Goal: Task Accomplishment & Management: Use online tool/utility

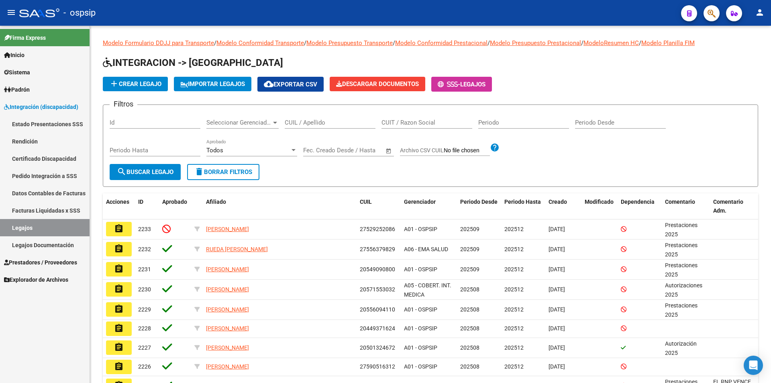
click at [70, 223] on link "Legajos" at bounding box center [45, 227] width 90 height 17
click at [301, 126] on input "CUIL / Apellido" at bounding box center [330, 122] width 91 height 7
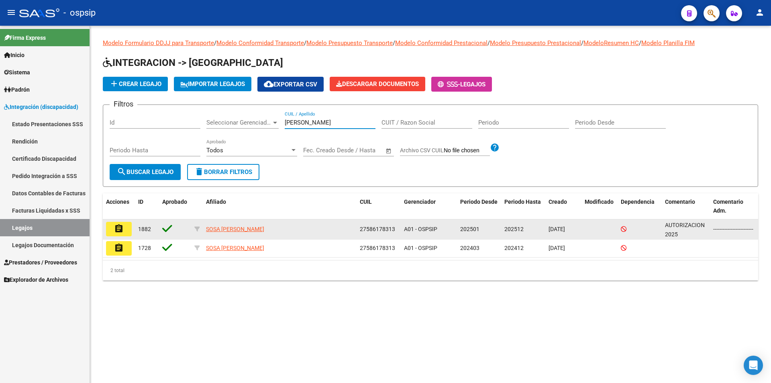
type input "sosa inara"
click at [117, 229] on mat-icon "assignment" at bounding box center [119, 229] width 10 height 10
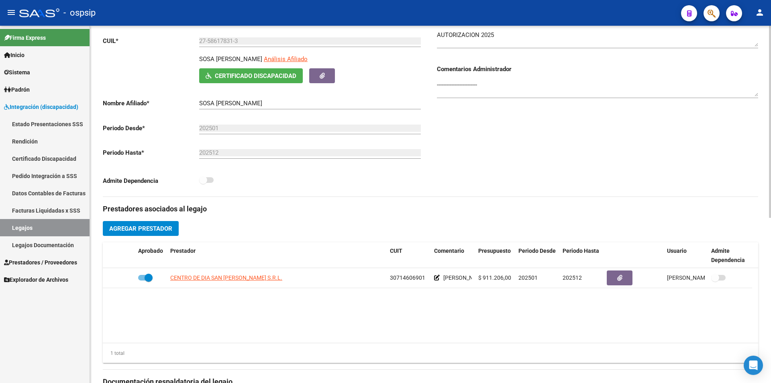
scroll to position [121, 0]
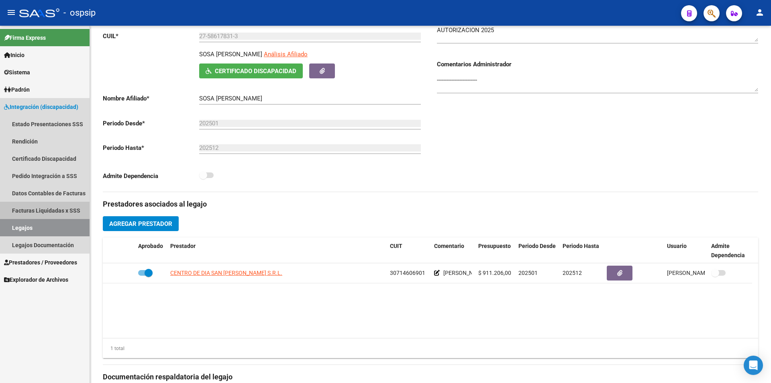
click at [74, 209] on link "Facturas Liquidadas x SSS" at bounding box center [45, 210] width 90 height 17
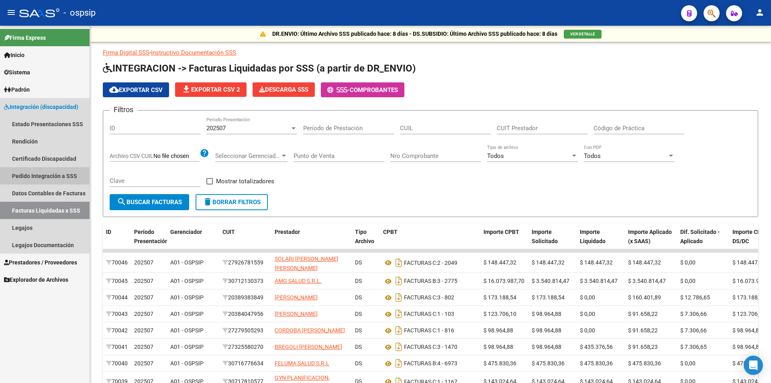
click at [69, 176] on link "Pedido Integración a SSS" at bounding box center [45, 175] width 90 height 17
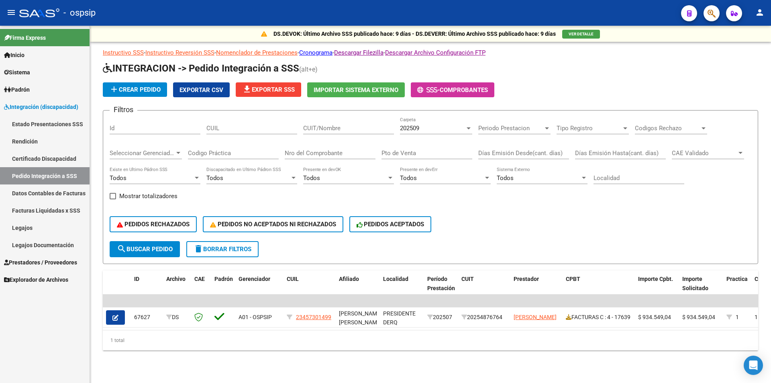
click at [433, 130] on div "202509" at bounding box center [432, 128] width 65 height 7
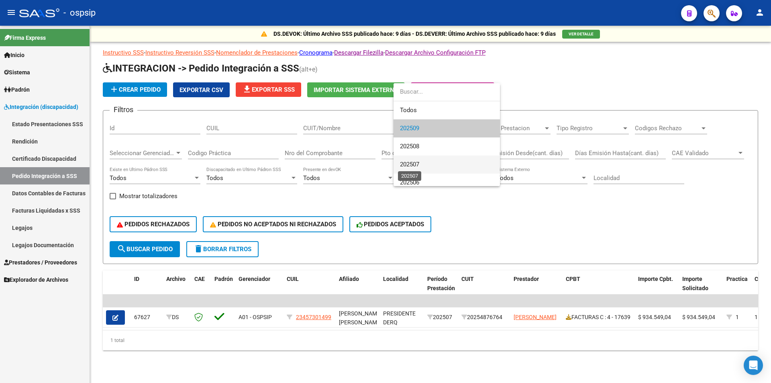
click at [418, 165] on span "202507" at bounding box center [409, 164] width 19 height 7
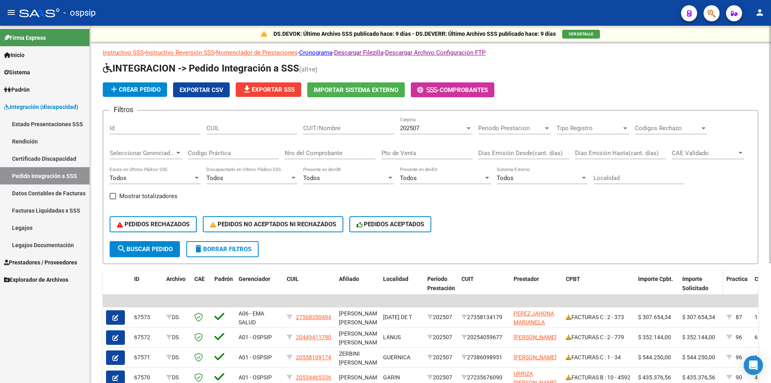
click at [695, 288] on span "Importe Solicitado" at bounding box center [696, 284] width 26 height 16
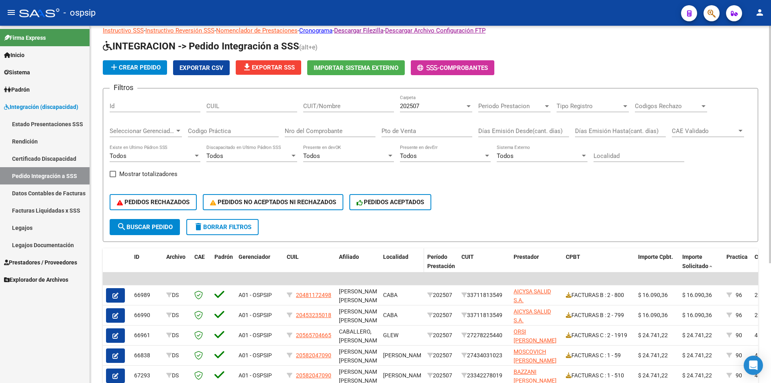
scroll to position [40, 0]
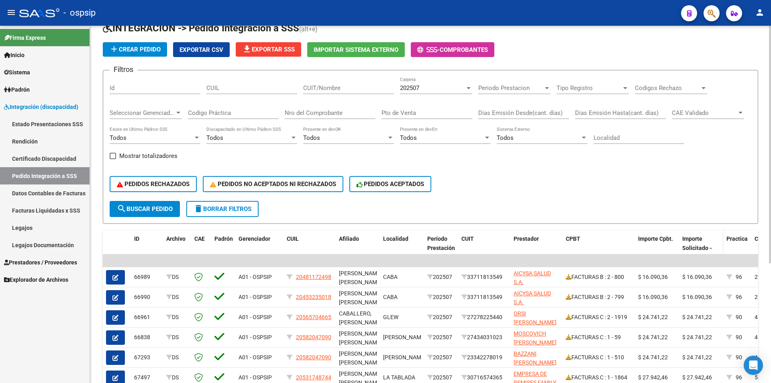
click at [694, 246] on span "Importe Solicitado" at bounding box center [696, 243] width 26 height 16
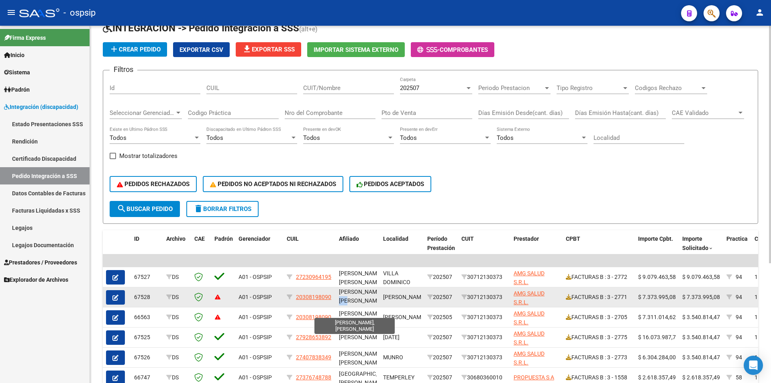
scroll to position [0, 0]
drag, startPoint x: 344, startPoint y: 301, endPoint x: 340, endPoint y: 297, distance: 6.0
click at [340, 297] on span "PEREYRA, MATIAS FEDERICO" at bounding box center [361, 296] width 44 height 16
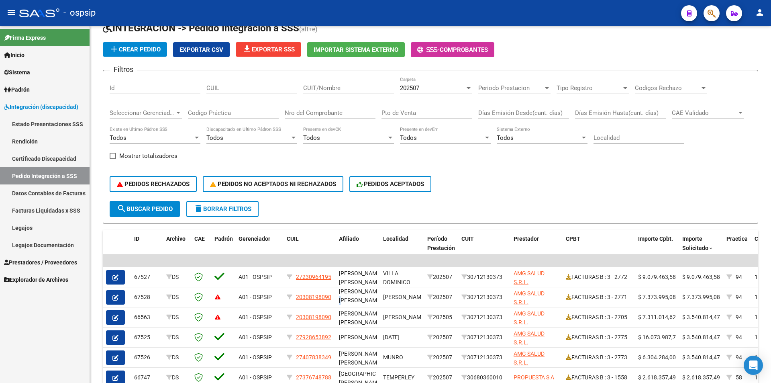
click at [44, 262] on span "Prestadores / Proveedores" at bounding box center [40, 262] width 73 height 9
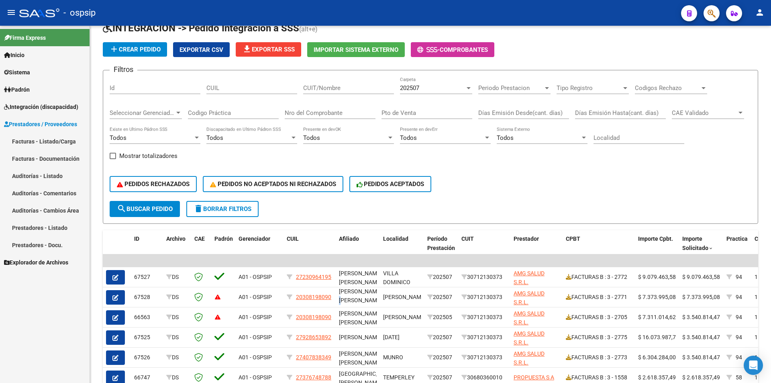
click at [59, 142] on link "Facturas - Listado/Carga" at bounding box center [45, 141] width 90 height 17
click at [65, 136] on link "Facturas - Listado/Carga" at bounding box center [45, 141] width 90 height 17
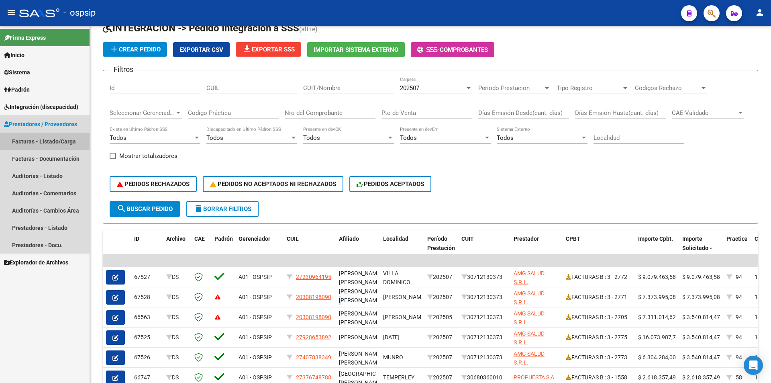
click at [59, 139] on link "Facturas - Listado/Carga" at bounding box center [45, 141] width 90 height 17
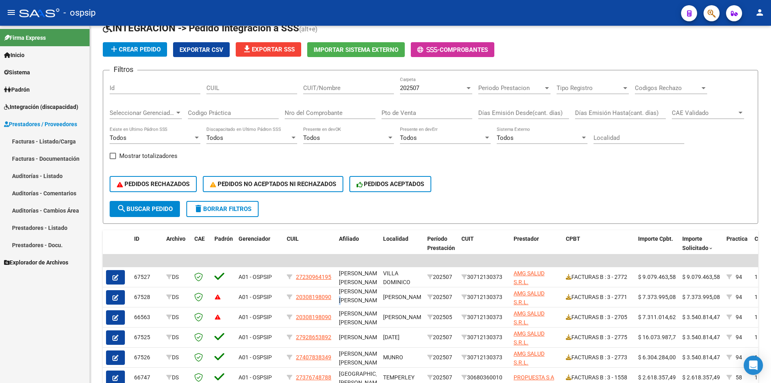
click at [51, 139] on link "Facturas - Listado/Carga" at bounding box center [45, 141] width 90 height 17
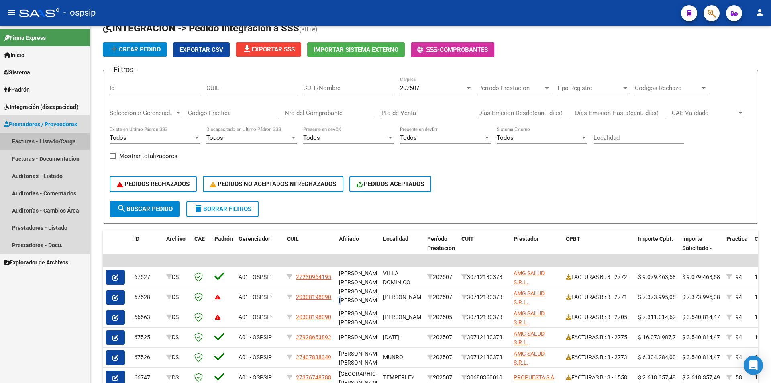
click at [51, 139] on link "Facturas - Listado/Carga" at bounding box center [45, 141] width 90 height 17
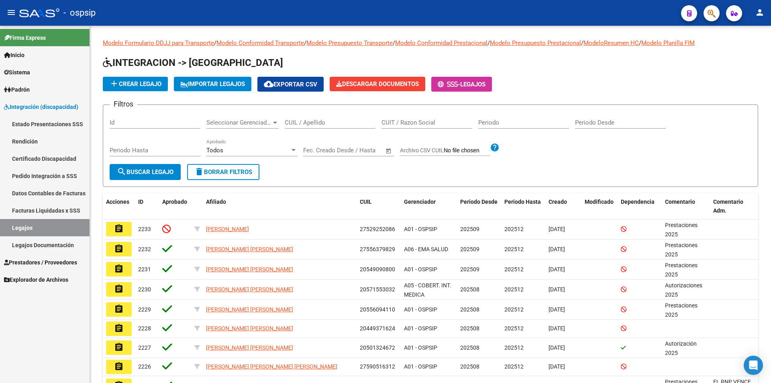
click at [68, 259] on span "Prestadores / Proveedores" at bounding box center [40, 262] width 73 height 9
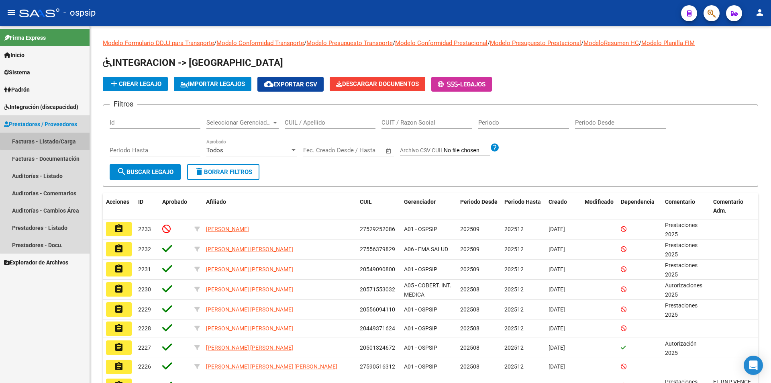
click at [49, 138] on link "Facturas - Listado/Carga" at bounding box center [45, 141] width 90 height 17
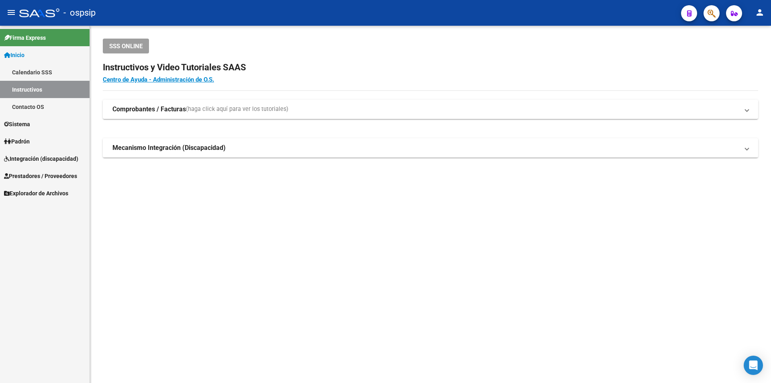
click at [32, 74] on link "Calendario SSS" at bounding box center [45, 71] width 90 height 17
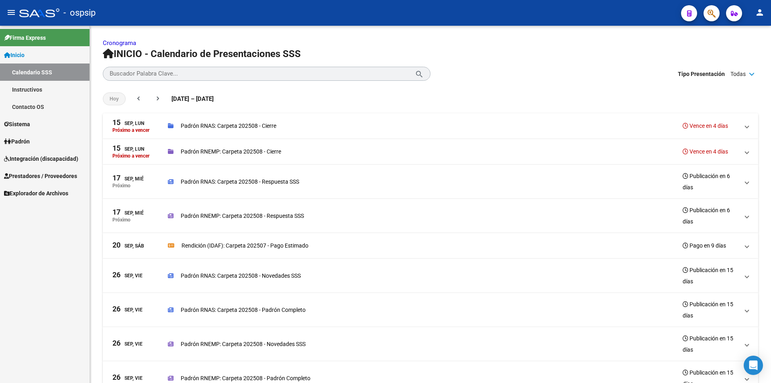
click at [30, 90] on link "Instructivos" at bounding box center [45, 89] width 90 height 17
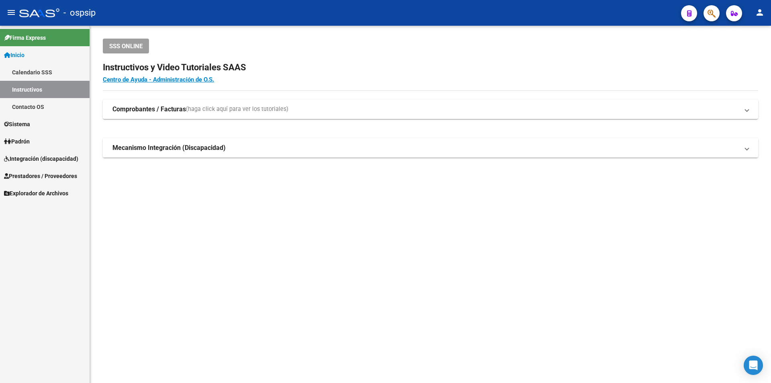
click at [241, 149] on mat-panel-title "Mecanismo Integración (Discapacidad)" at bounding box center [426, 147] width 627 height 9
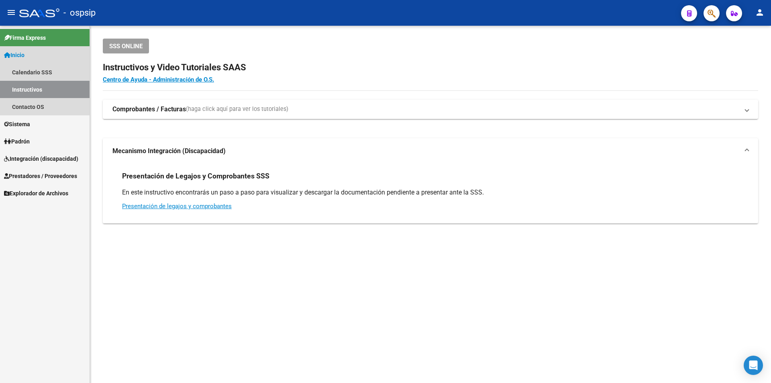
click at [56, 91] on link "Instructivos" at bounding box center [45, 89] width 90 height 17
click at [46, 107] on link "Contacto OS" at bounding box center [45, 106] width 90 height 17
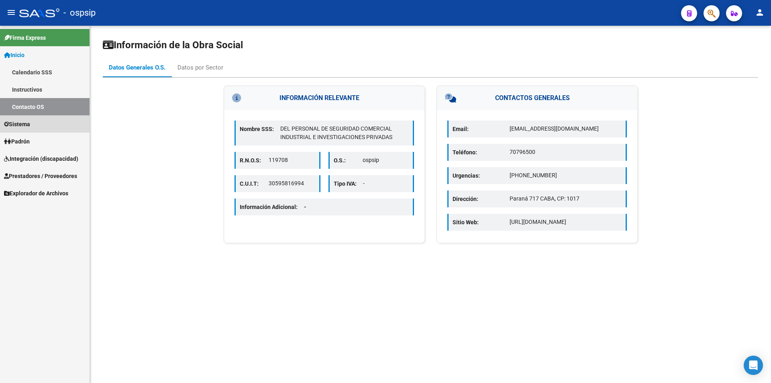
click at [42, 126] on link "Sistema" at bounding box center [45, 123] width 90 height 17
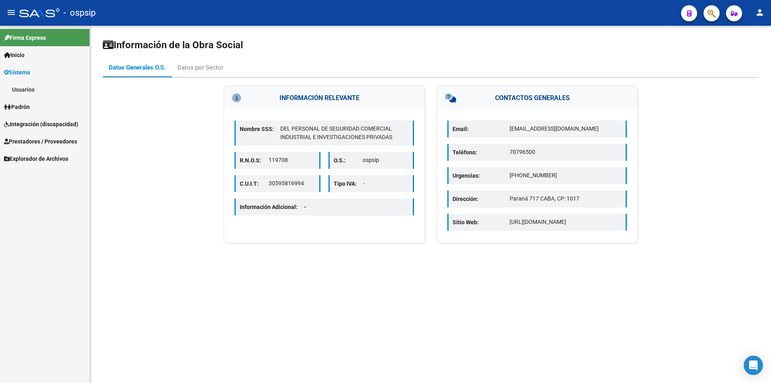
click at [33, 91] on link "Usuarios" at bounding box center [45, 89] width 90 height 17
click at [193, 68] on div "Datos por Sector" at bounding box center [201, 67] width 46 height 9
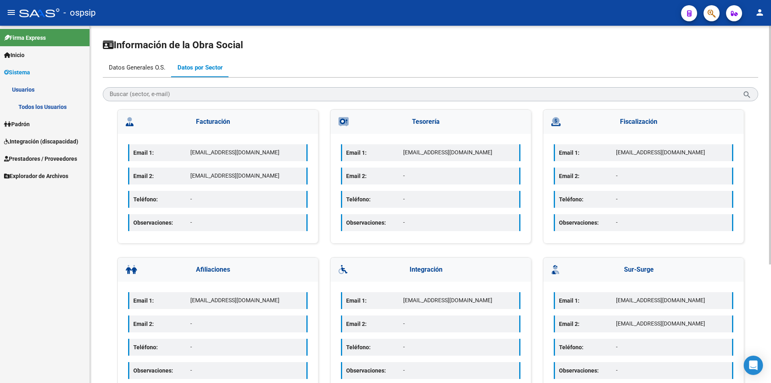
click at [145, 69] on div "Datos Generales O.S." at bounding box center [137, 67] width 57 height 9
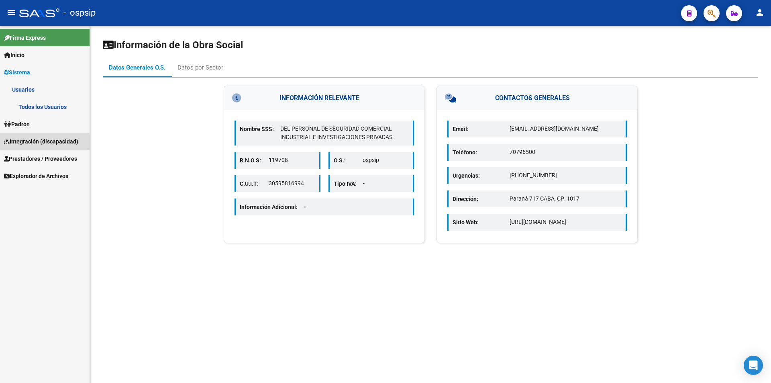
click at [52, 140] on span "Integración (discapacidad)" at bounding box center [41, 141] width 74 height 9
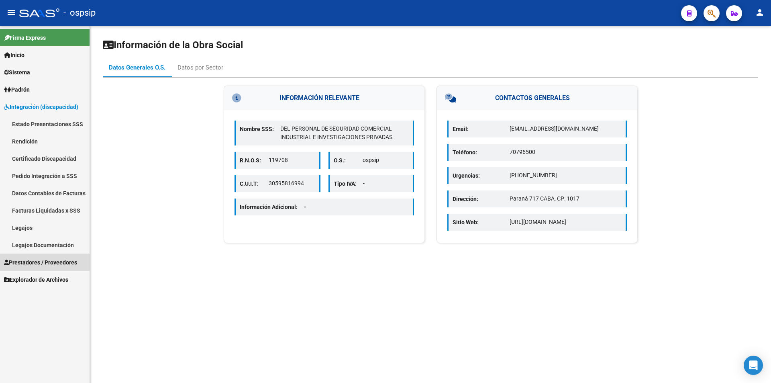
click at [39, 260] on span "Prestadores / Proveedores" at bounding box center [40, 262] width 73 height 9
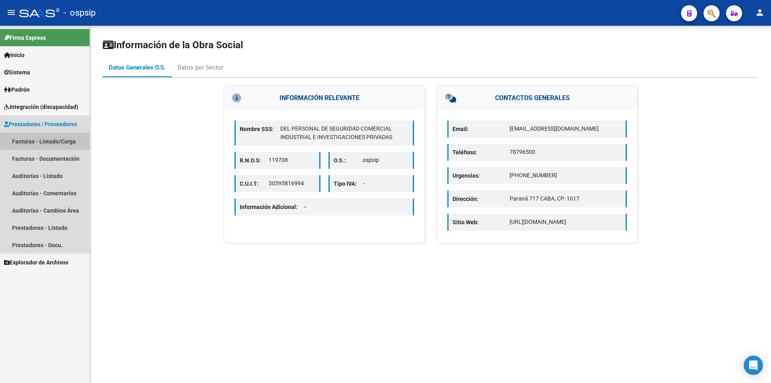
click at [47, 140] on link "Facturas - Listado/Carga" at bounding box center [45, 141] width 90 height 17
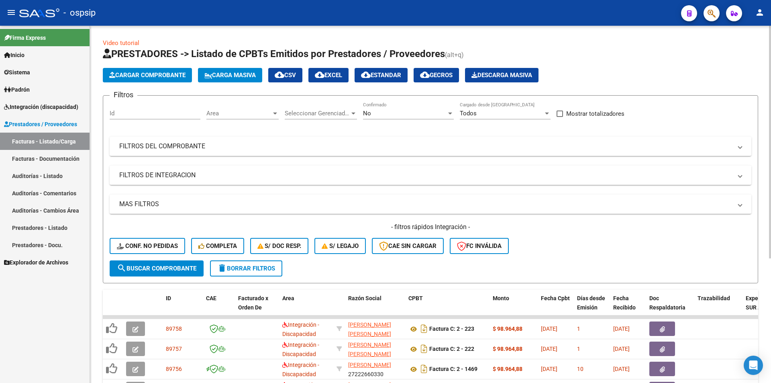
click at [376, 113] on div "No" at bounding box center [405, 113] width 84 height 7
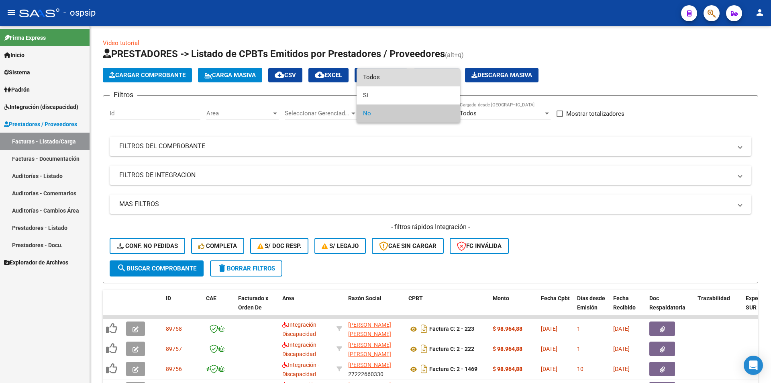
click at [375, 73] on span "Todos" at bounding box center [408, 77] width 91 height 18
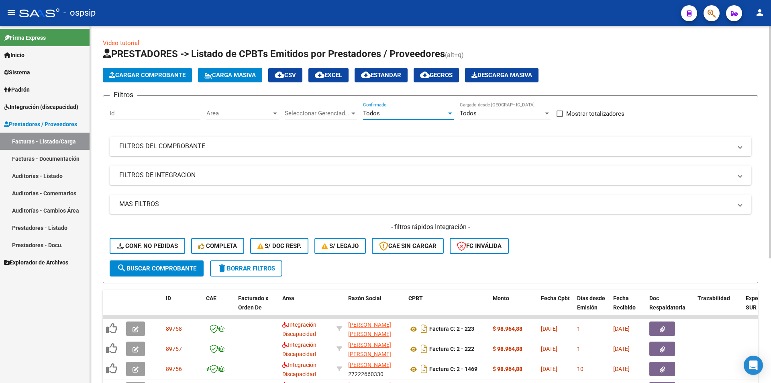
click at [370, 146] on mat-panel-title "FILTROS DEL COMPROBANTE" at bounding box center [425, 146] width 613 height 9
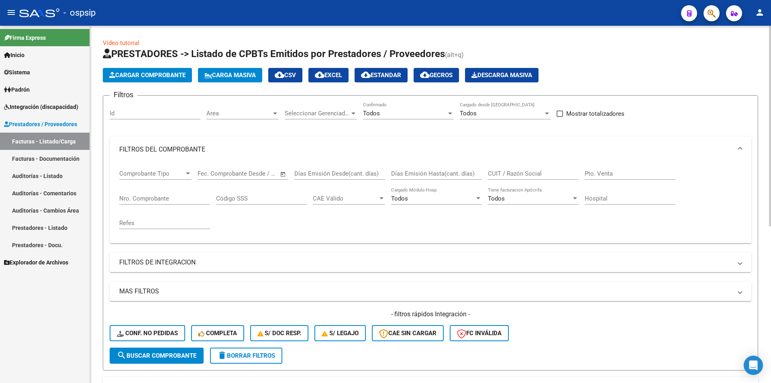
click at [525, 178] on div "CUIT / Razón Social" at bounding box center [533, 170] width 91 height 17
paste input "23-33944373-4"
click at [497, 174] on input "23-33944373-4" at bounding box center [533, 173] width 91 height 7
click at [525, 175] on input "2333944373-4" at bounding box center [533, 173] width 91 height 7
type input "23339443734"
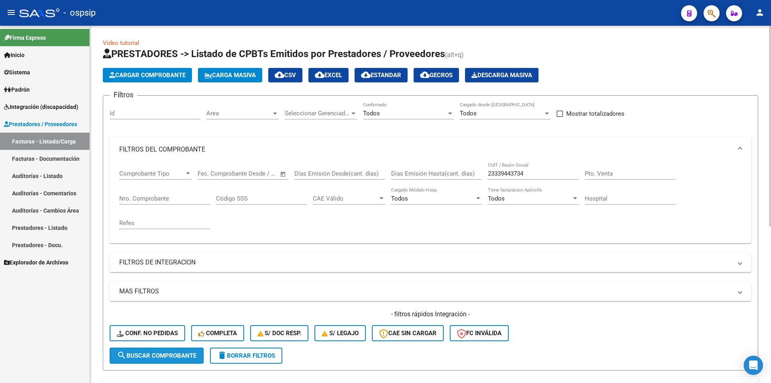
click at [183, 357] on span "search Buscar Comprobante" at bounding box center [157, 355] width 80 height 7
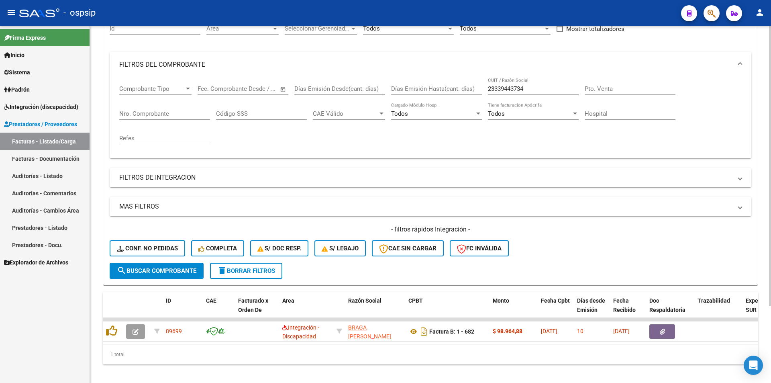
scroll to position [98, 0]
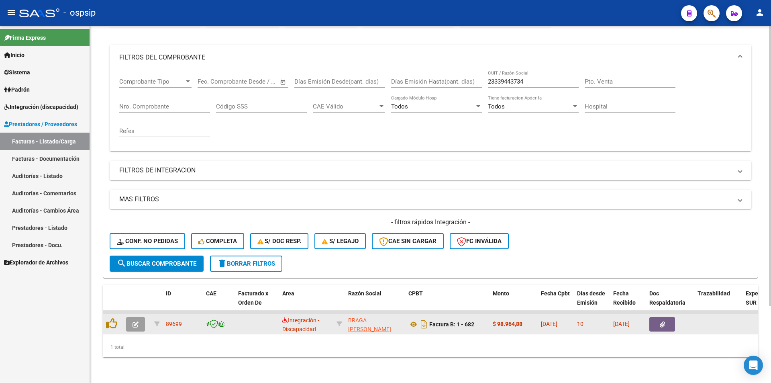
click at [139, 322] on button "button" at bounding box center [135, 324] width 19 height 14
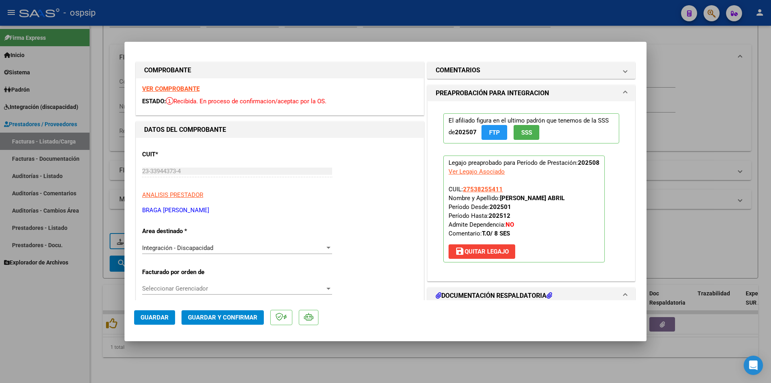
click at [193, 90] on strong "VER COMPROBANTE" at bounding box center [170, 88] width 57 height 7
click at [305, 33] on div at bounding box center [385, 191] width 771 height 383
type input "$ 0,00"
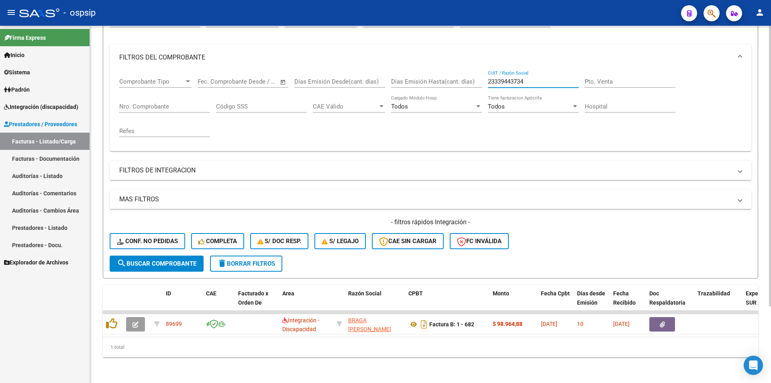
drag, startPoint x: 530, startPoint y: 75, endPoint x: 469, endPoint y: 74, distance: 61.1
click at [469, 74] on div "Comprobante Tipo Comprobante Tipo Fecha inicio – Fecha fin Fec. Comprobante Des…" at bounding box center [430, 107] width 623 height 74
paste input "7-38675875-7"
click at [497, 78] on input "27-38675875-7" at bounding box center [533, 81] width 91 height 7
click at [523, 78] on input "2738675875-7" at bounding box center [533, 81] width 91 height 7
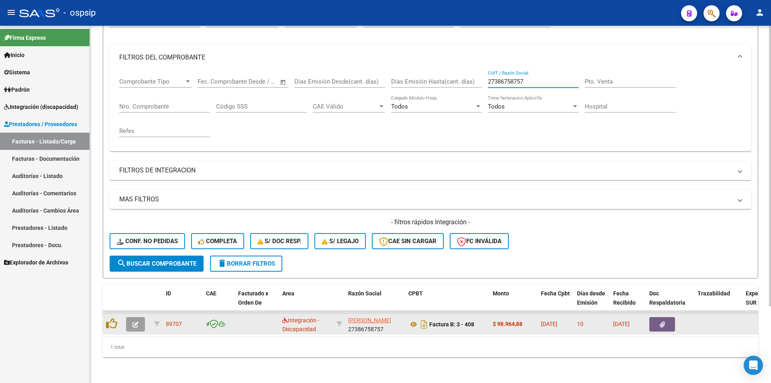
type input "27386758757"
click at [127, 317] on button "button" at bounding box center [135, 324] width 19 height 14
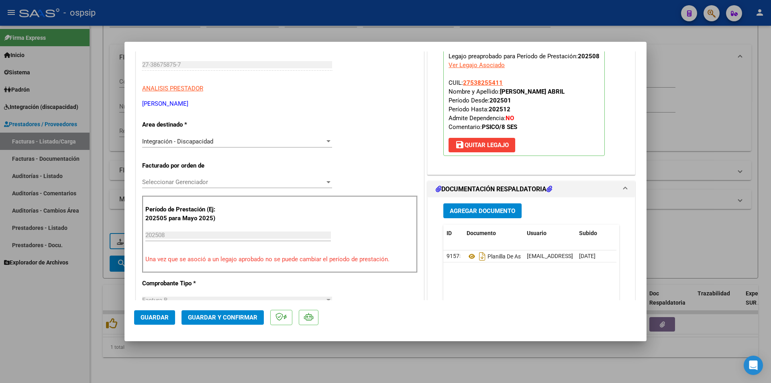
scroll to position [161, 0]
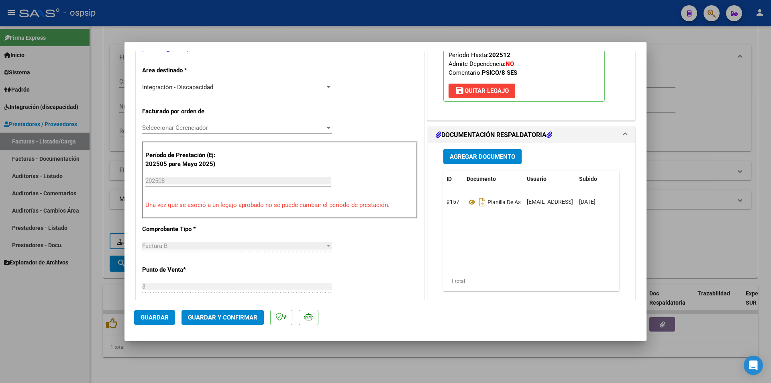
click at [328, 363] on div at bounding box center [385, 191] width 771 height 383
type input "$ 0,00"
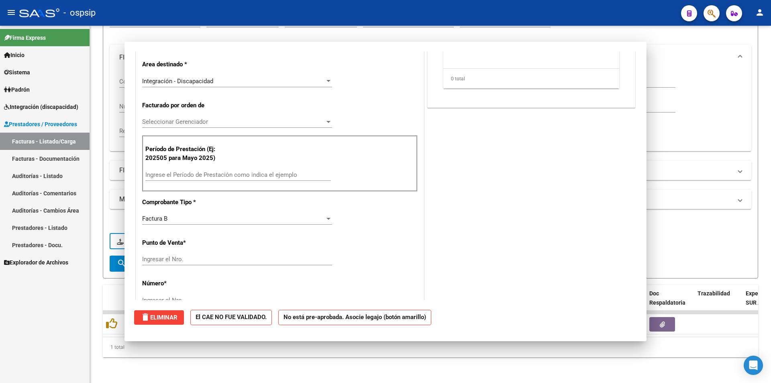
scroll to position [0, 0]
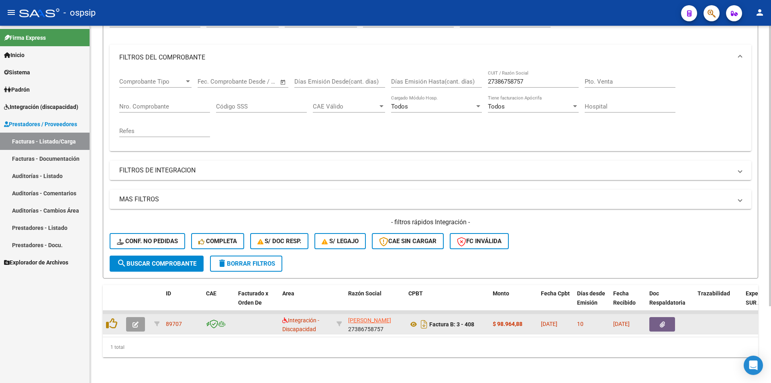
click at [139, 320] on button "button" at bounding box center [135, 324] width 19 height 14
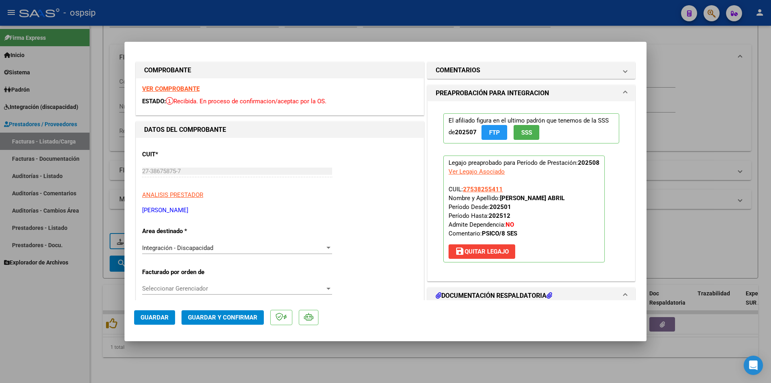
click at [471, 170] on div "Ver Legajo Asociado" at bounding box center [477, 171] width 56 height 9
type input "$ 0,00"
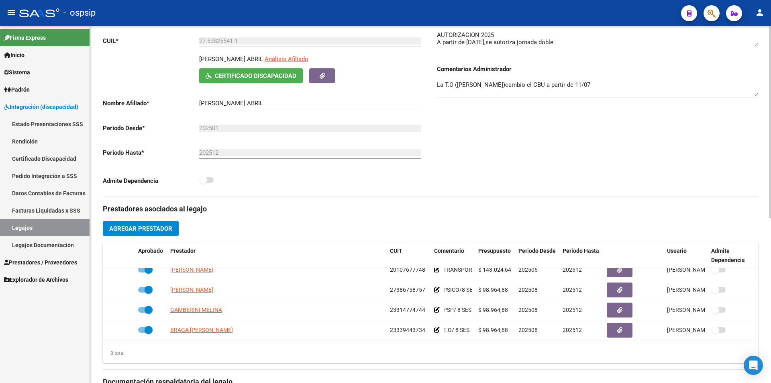
scroll to position [107, 0]
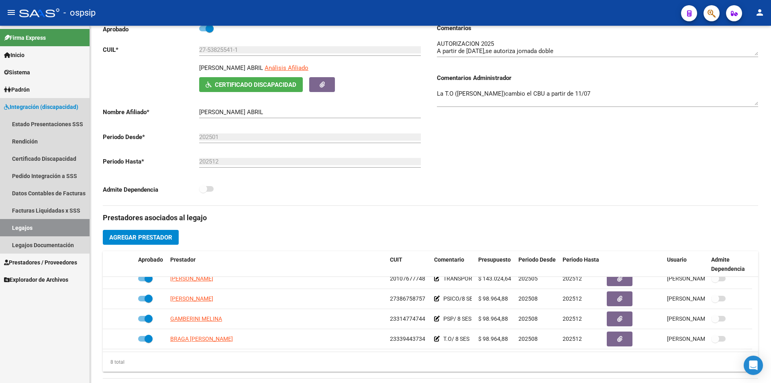
click at [60, 227] on link "Legajos" at bounding box center [45, 227] width 90 height 17
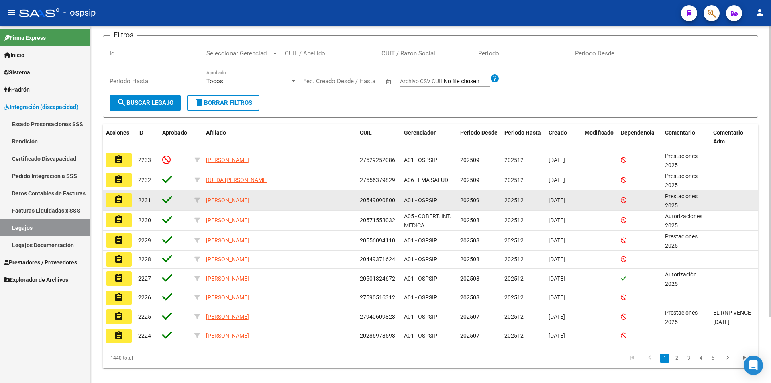
scroll to position [80, 0]
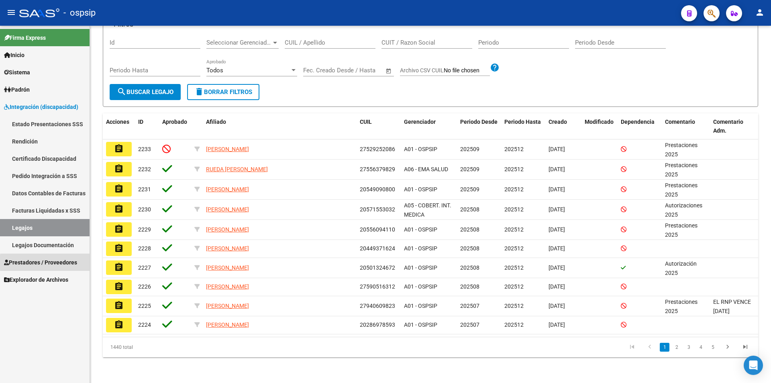
click at [65, 262] on span "Prestadores / Proveedores" at bounding box center [40, 262] width 73 height 9
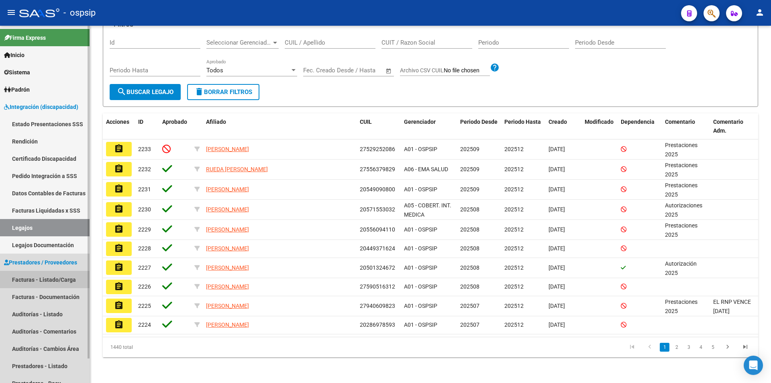
click at [50, 278] on link "Facturas - Listado/Carga" at bounding box center [45, 279] width 90 height 17
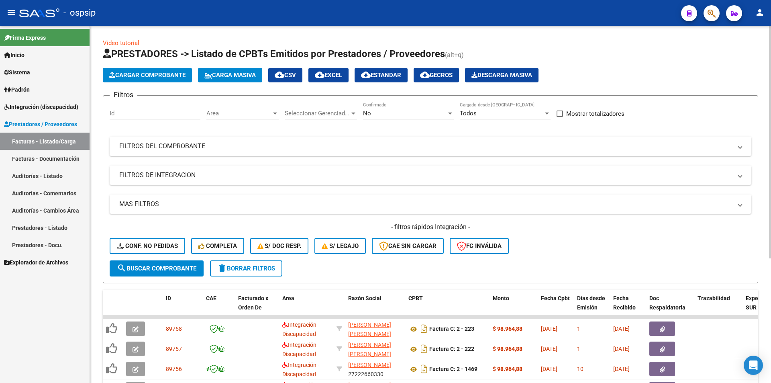
click at [378, 112] on div "No" at bounding box center [405, 113] width 84 height 7
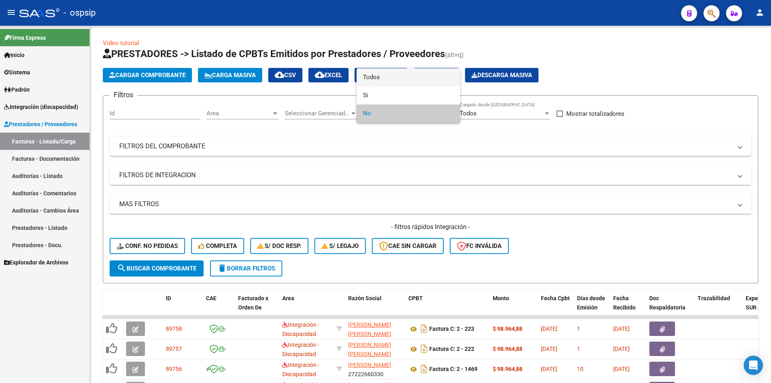
click at [378, 82] on span "Todos" at bounding box center [408, 77] width 91 height 18
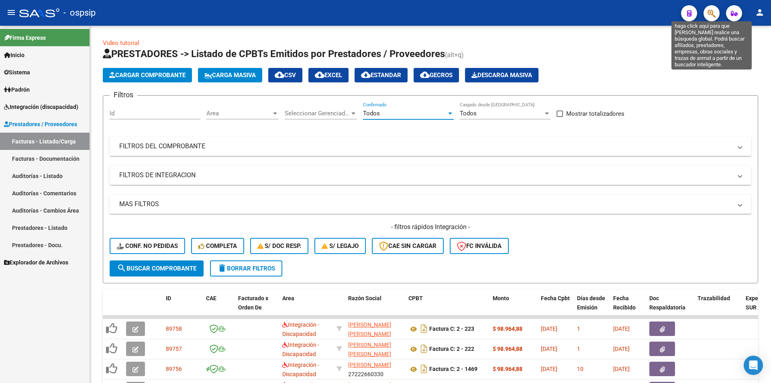
click at [709, 14] on icon "button" at bounding box center [712, 13] width 8 height 9
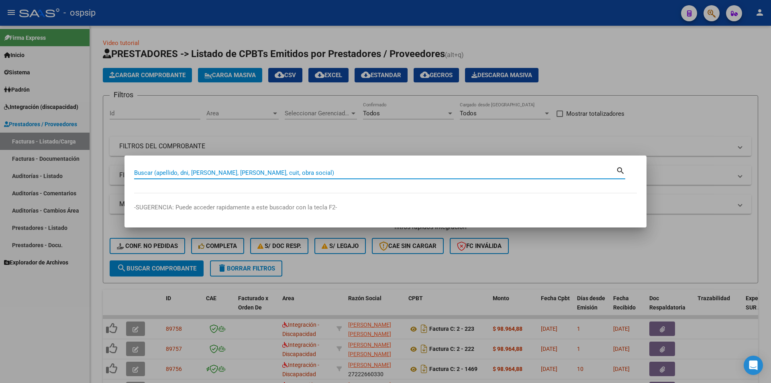
paste input "27452378316"
type input "27452378316"
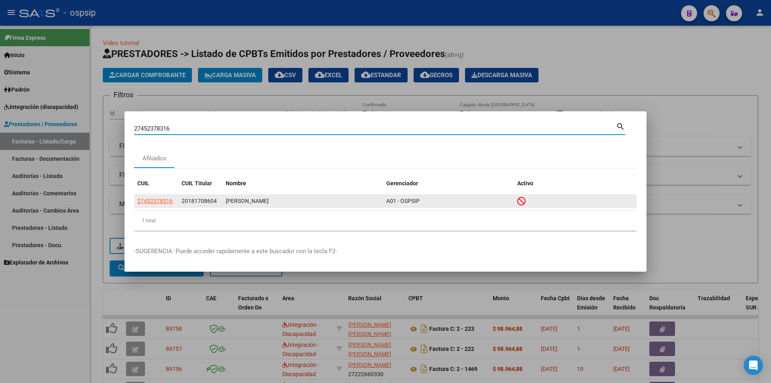
click at [161, 196] on app-link-go-to "27452378316" at bounding box center [154, 200] width 35 height 9
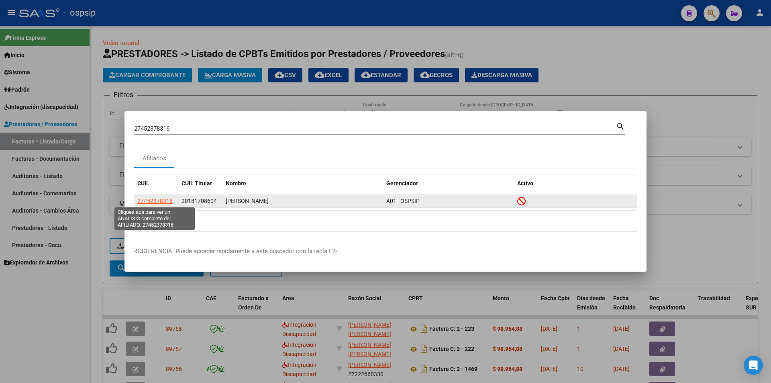
click at [162, 201] on span "27452378316" at bounding box center [154, 201] width 35 height 6
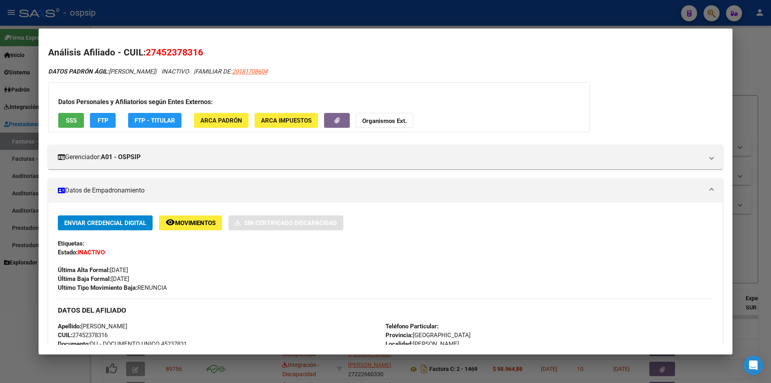
click at [196, 6] on div at bounding box center [385, 191] width 771 height 383
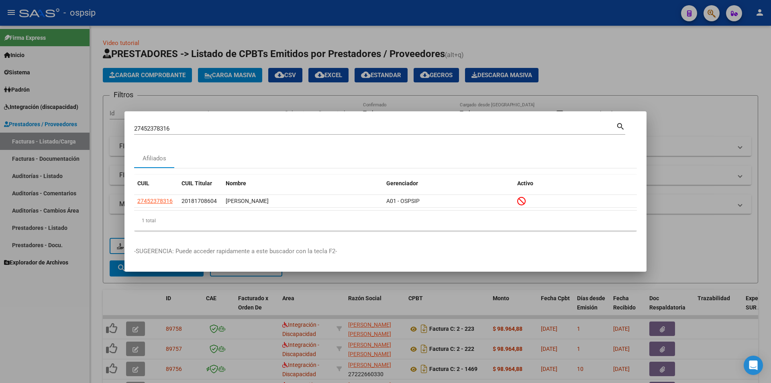
click at [84, 204] on div at bounding box center [385, 191] width 771 height 383
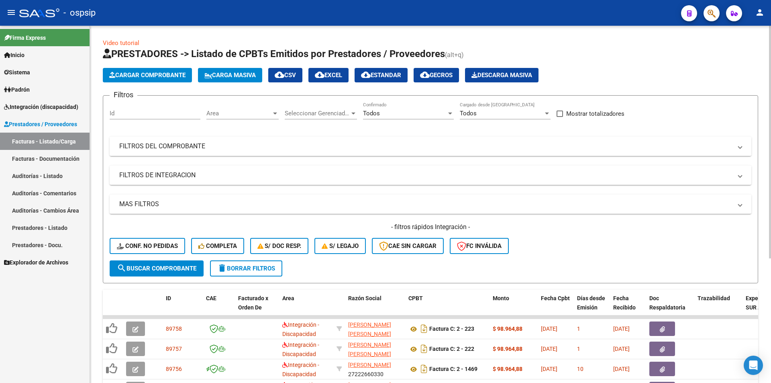
click at [209, 154] on mat-expansion-panel-header "FILTROS DEL COMPROBANTE" at bounding box center [431, 146] width 642 height 19
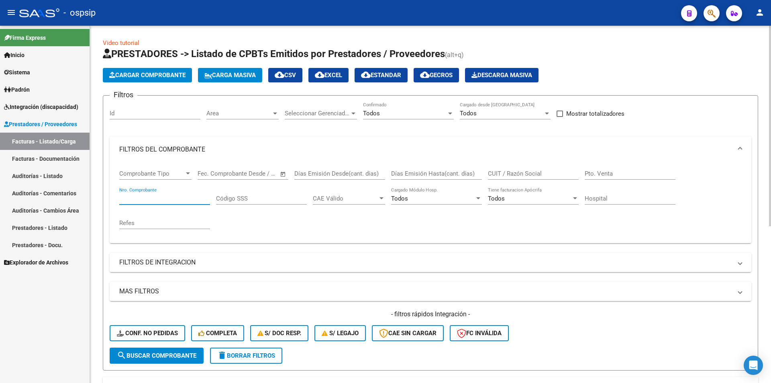
click at [153, 200] on input "Nro. Comprobante" at bounding box center [164, 198] width 91 height 7
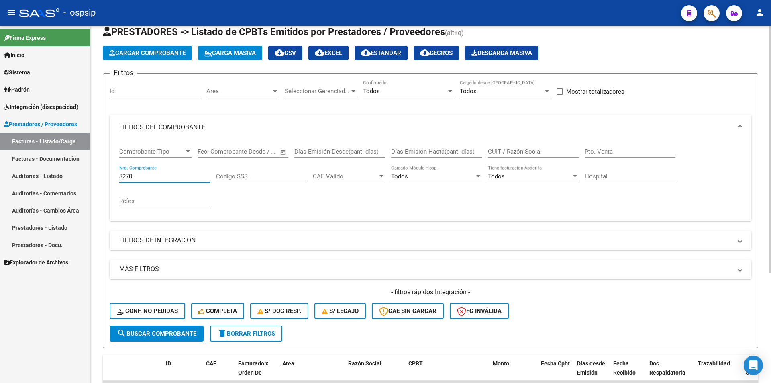
scroll to position [80, 0]
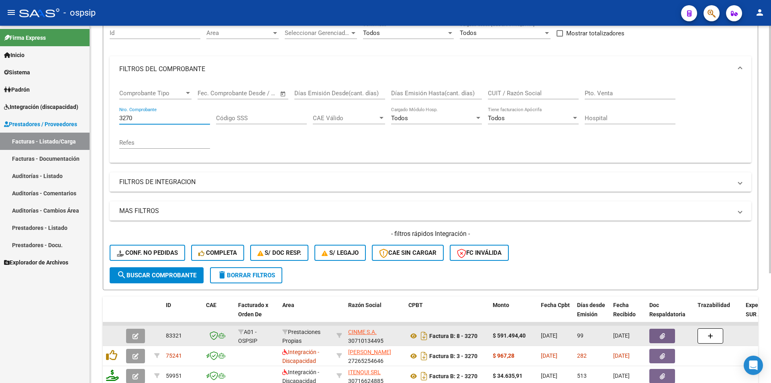
type input "3270"
click at [137, 336] on icon "button" at bounding box center [136, 336] width 6 height 6
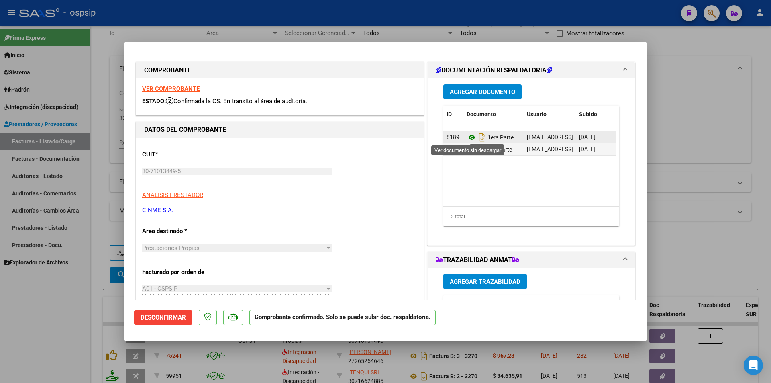
click at [470, 137] on icon at bounding box center [472, 138] width 10 height 10
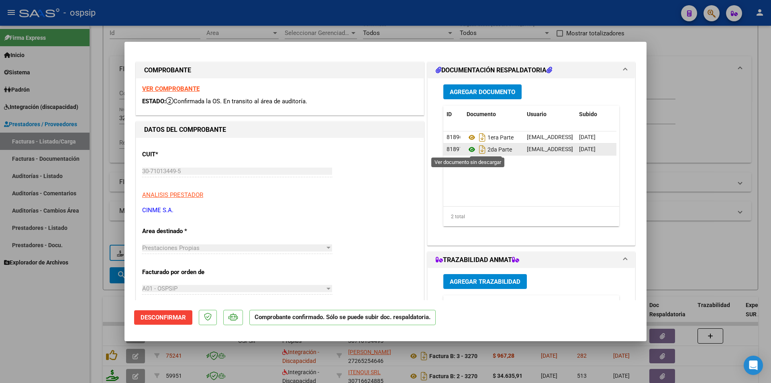
click at [468, 147] on icon at bounding box center [472, 150] width 10 height 10
click at [716, 15] on div at bounding box center [385, 191] width 771 height 383
type input "$ 0,00"
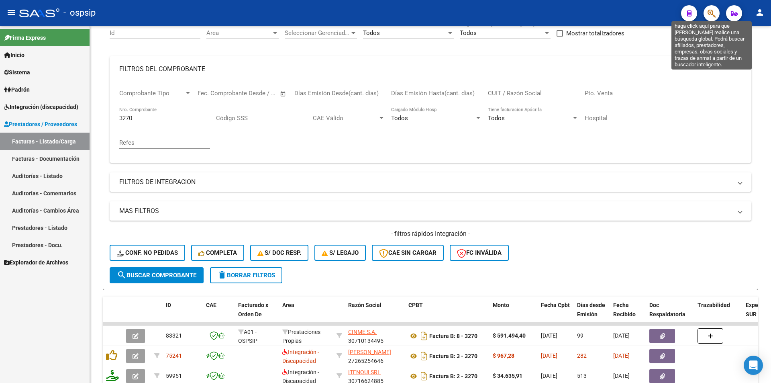
click at [715, 14] on icon "button" at bounding box center [712, 13] width 8 height 9
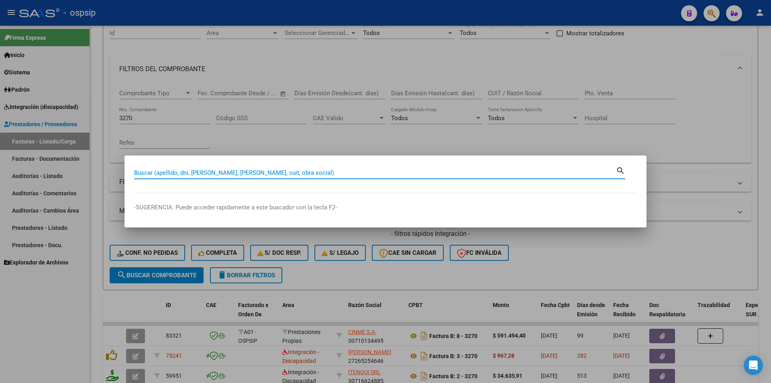
paste input "27459100291"
type input "27459100291"
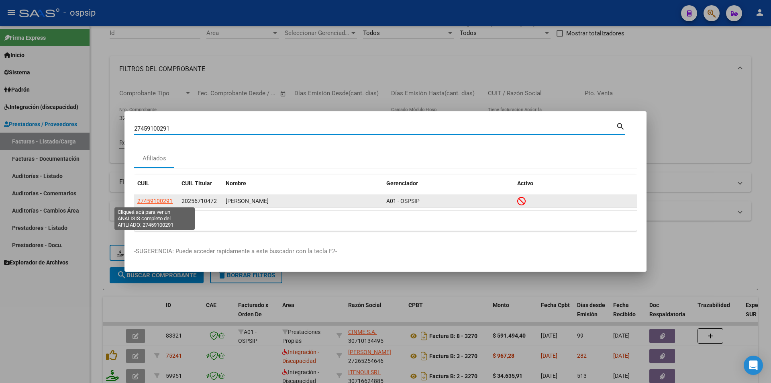
click at [148, 200] on span "27459100291" at bounding box center [154, 201] width 35 height 6
type textarea "27459100291"
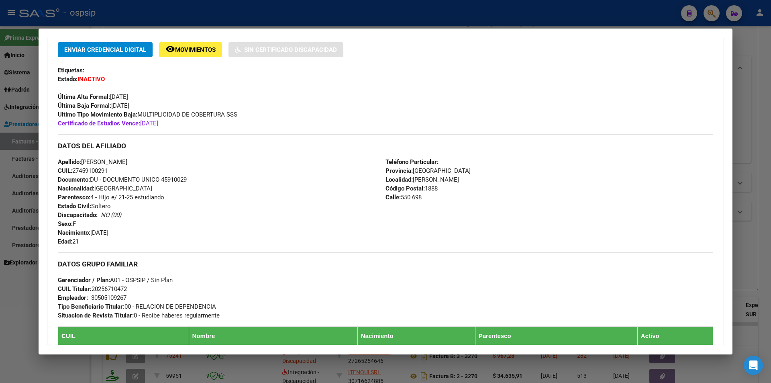
scroll to position [184, 0]
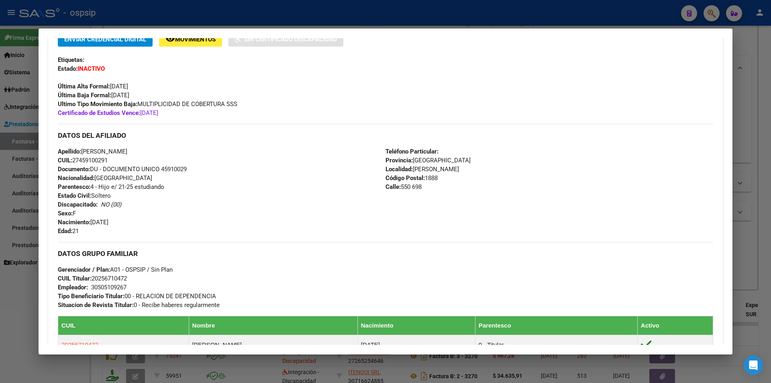
click at [410, 17] on div at bounding box center [385, 191] width 771 height 383
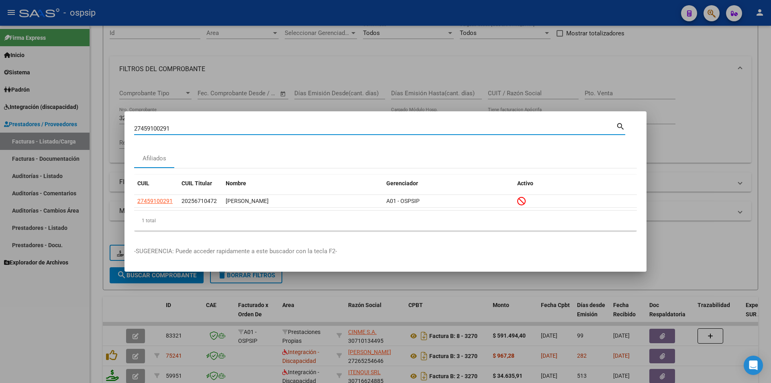
drag, startPoint x: 174, startPoint y: 128, endPoint x: 96, endPoint y: 128, distance: 77.9
click at [96, 128] on div "27459100291 Buscar (apellido, dni, cuil, nro traspaso, cuit, obra social) searc…" at bounding box center [385, 191] width 771 height 383
paste input "180329728"
type input "27180329728"
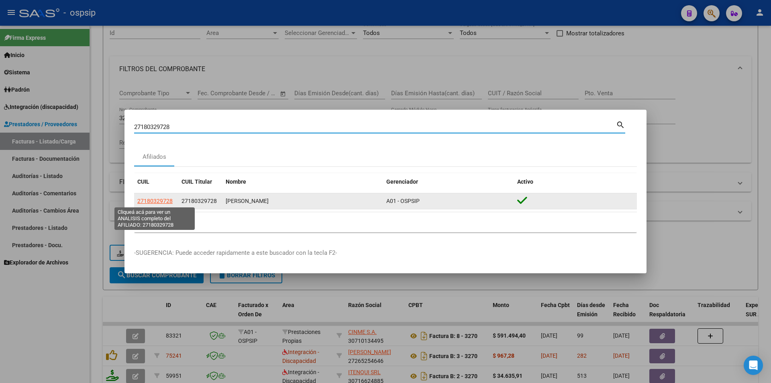
click at [169, 201] on span "27180329728" at bounding box center [154, 201] width 35 height 6
type textarea "27180329728"
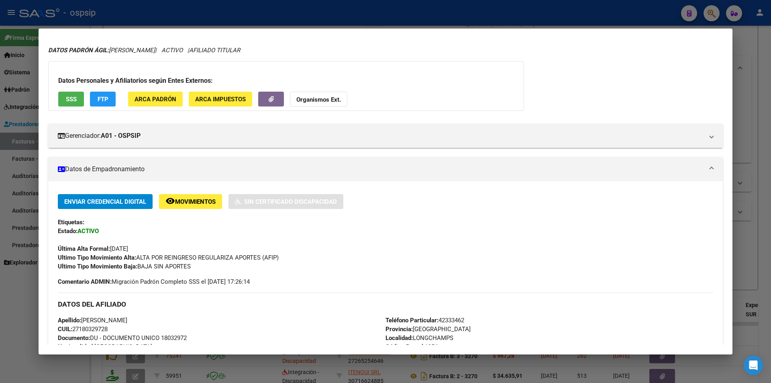
scroll to position [15, 0]
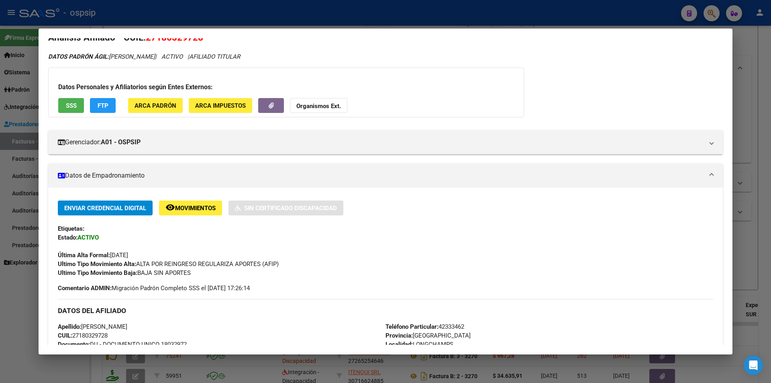
click at [71, 110] on button "SSS" at bounding box center [71, 105] width 26 height 15
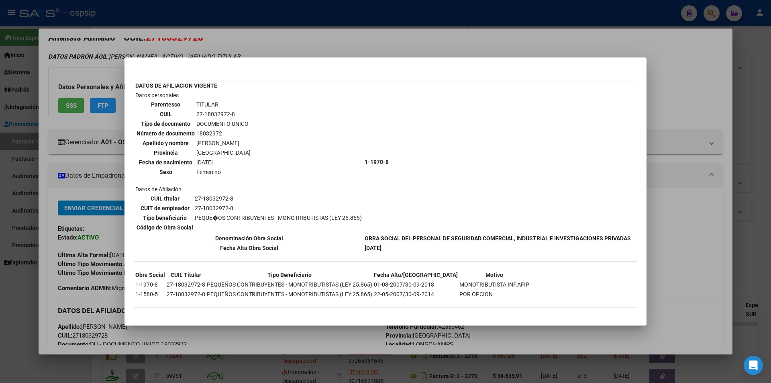
scroll to position [41, 0]
click at [371, 335] on div at bounding box center [385, 191] width 771 height 383
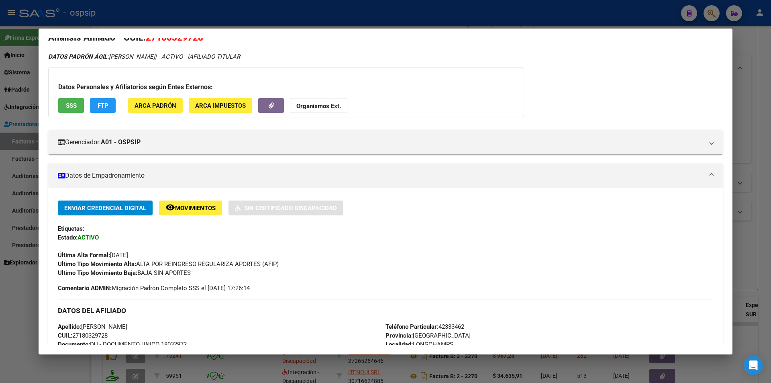
click at [328, 364] on div at bounding box center [385, 191] width 771 height 383
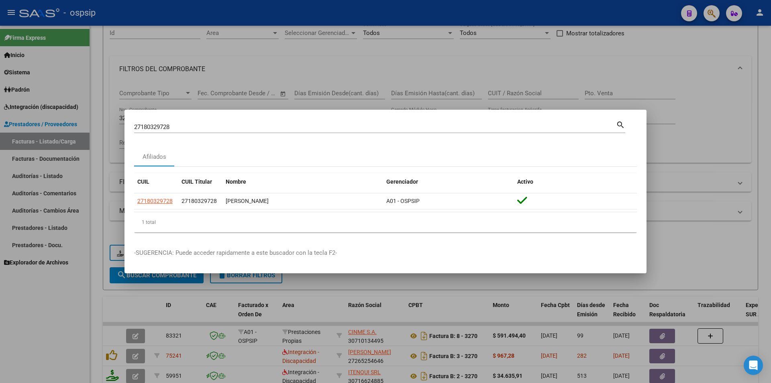
click at [327, 364] on div at bounding box center [385, 191] width 771 height 383
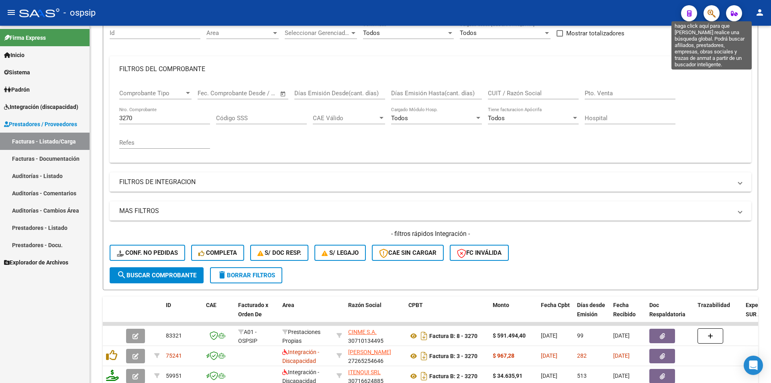
click at [709, 14] on icon "button" at bounding box center [712, 13] width 8 height 9
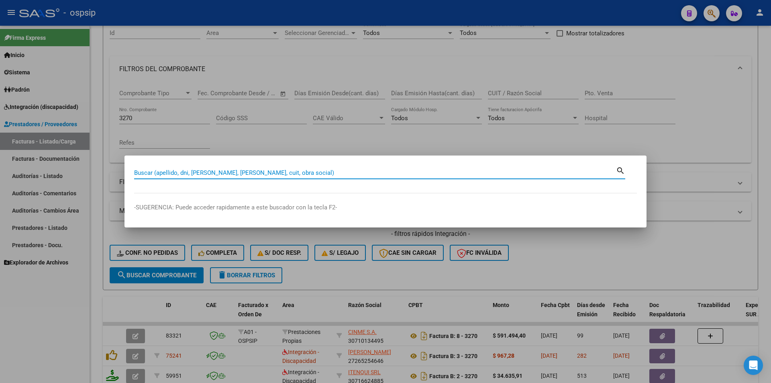
paste input "27360845112"
type input "27360845112"
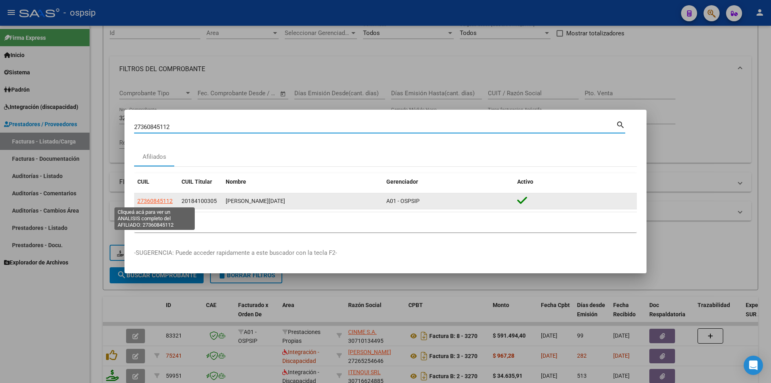
click at [149, 200] on span "27360845112" at bounding box center [154, 201] width 35 height 6
type textarea "27360845112"
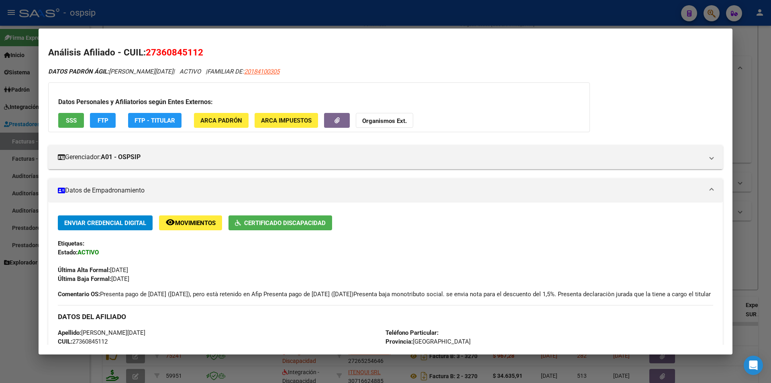
click at [58, 117] on div "Datos Personales y Afiliatorios según Entes Externos: SSS FTP FTP - Titular ARC…" at bounding box center [319, 107] width 542 height 50
click at [61, 118] on button "SSS" at bounding box center [71, 120] width 26 height 15
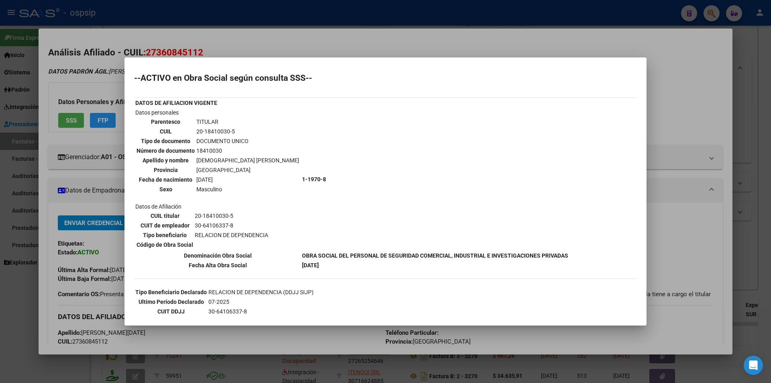
click at [299, 35] on div at bounding box center [385, 191] width 771 height 383
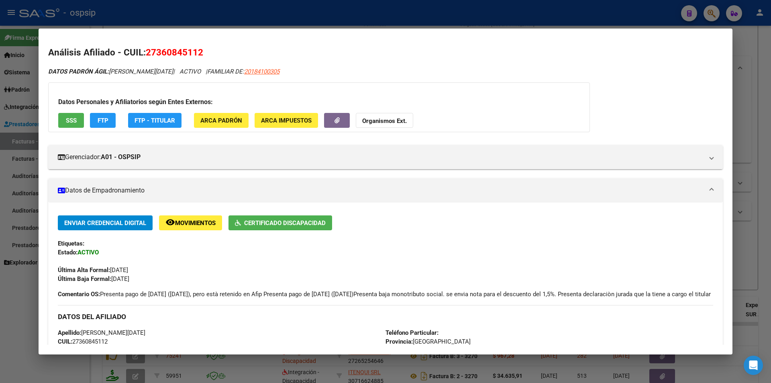
click at [302, 11] on div at bounding box center [385, 191] width 771 height 383
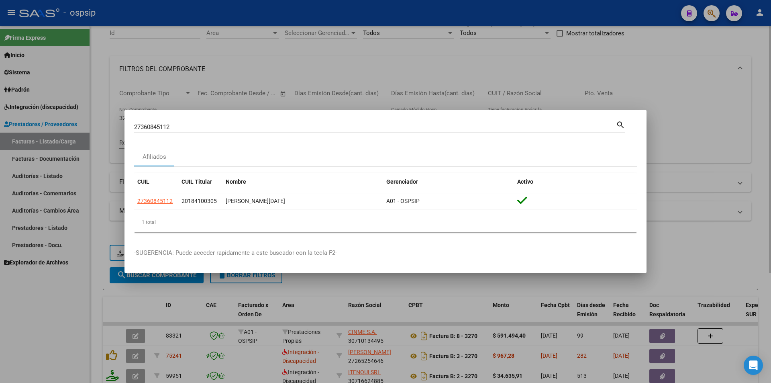
click at [115, 76] on div at bounding box center [385, 191] width 771 height 383
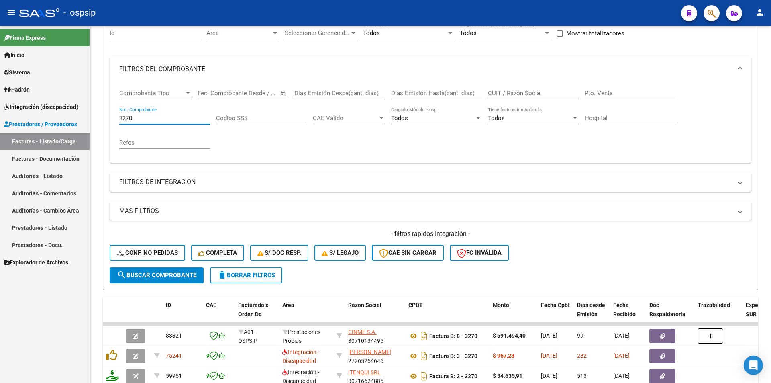
drag, startPoint x: 135, startPoint y: 119, endPoint x: 86, endPoint y: 114, distance: 48.5
click at [87, 114] on mat-sidenav-container "Firma Express Inicio Calendario SSS Instructivos Contacto OS Sistema Usuarios T…" at bounding box center [385, 204] width 771 height 357
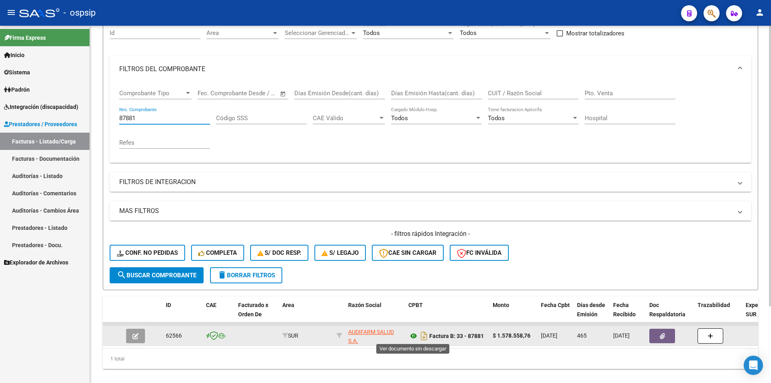
click at [414, 338] on icon at bounding box center [414, 336] width 10 height 10
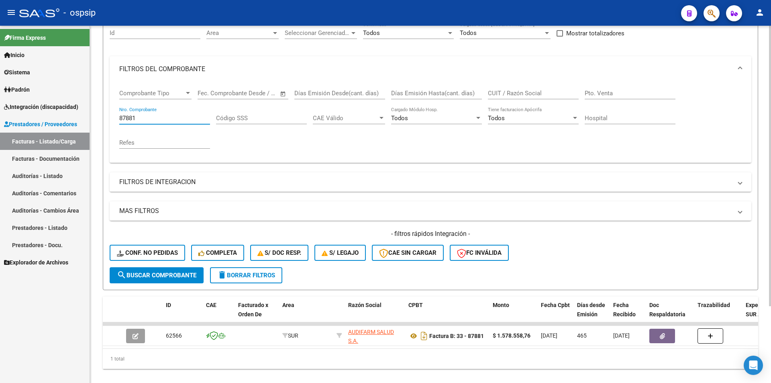
drag, startPoint x: 142, startPoint y: 116, endPoint x: 92, endPoint y: 116, distance: 50.2
click at [92, 116] on div "Video tutorial PRESTADORES -> Listado de CPBTs Emitidos por Prestadores / Prove…" at bounding box center [430, 169] width 681 height 449
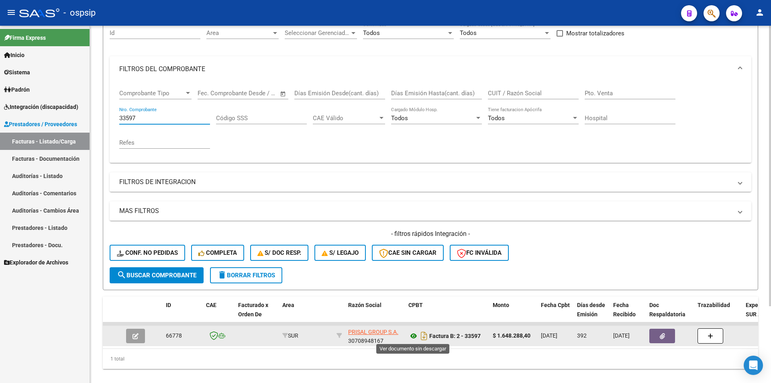
click at [417, 335] on icon at bounding box center [414, 336] width 10 height 10
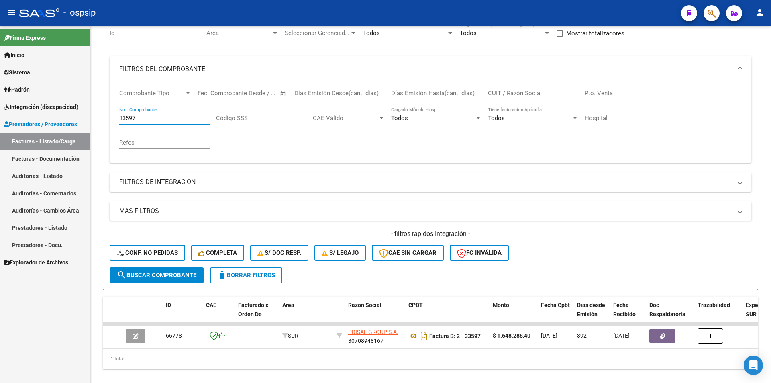
drag, startPoint x: 88, startPoint y: 117, endPoint x: 75, endPoint y: 117, distance: 12.5
click at [75, 117] on mat-sidenav-container "Firma Express Inicio Calendario SSS Instructivos Contacto OS Sistema Usuarios T…" at bounding box center [385, 204] width 771 height 357
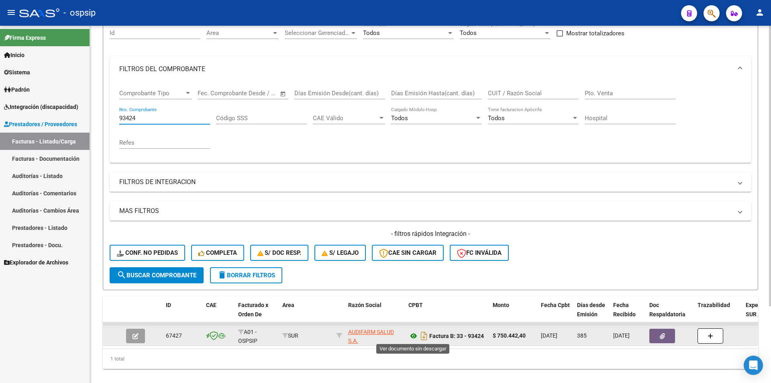
click at [413, 338] on icon at bounding box center [414, 336] width 10 height 10
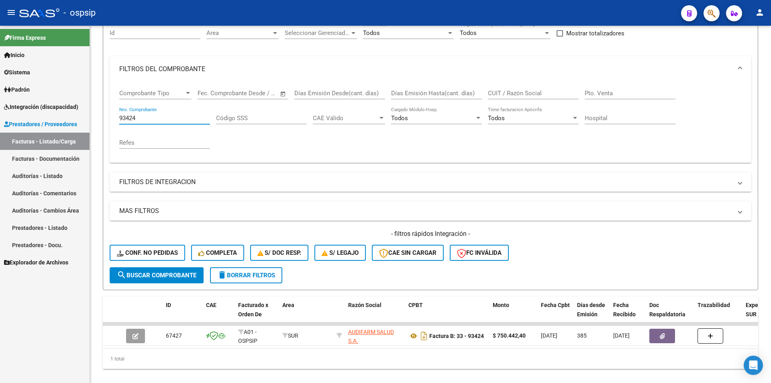
drag, startPoint x: 139, startPoint y: 119, endPoint x: 70, endPoint y: 117, distance: 68.7
click at [70, 117] on mat-sidenav-container "Firma Express Inicio Calendario SSS Instructivos Contacto OS Sistema Usuarios T…" at bounding box center [385, 204] width 771 height 357
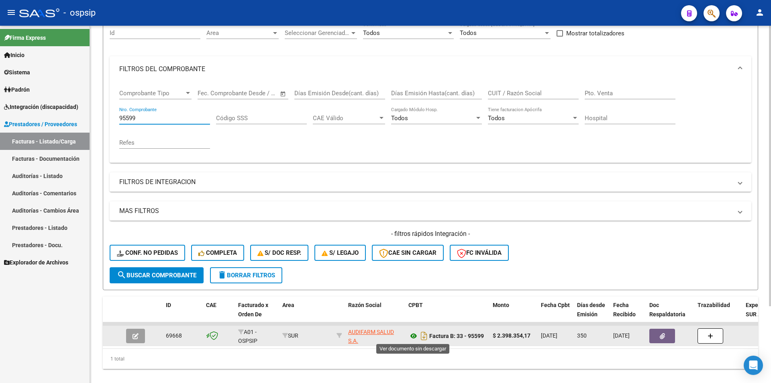
click at [414, 337] on icon at bounding box center [414, 336] width 10 height 10
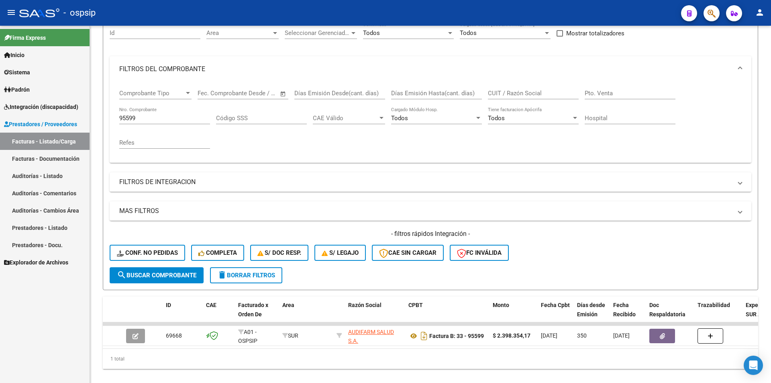
drag, startPoint x: 163, startPoint y: 122, endPoint x: 88, endPoint y: 120, distance: 75.2
click at [88, 120] on mat-sidenav-container "Firma Express Inicio Calendario SSS Instructivos Contacto OS Sistema Usuarios T…" at bounding box center [385, 204] width 771 height 357
click at [144, 116] on input "95599" at bounding box center [164, 118] width 91 height 7
click at [143, 117] on input "95599" at bounding box center [164, 118] width 91 height 7
drag, startPoint x: 139, startPoint y: 118, endPoint x: 104, endPoint y: 117, distance: 35.0
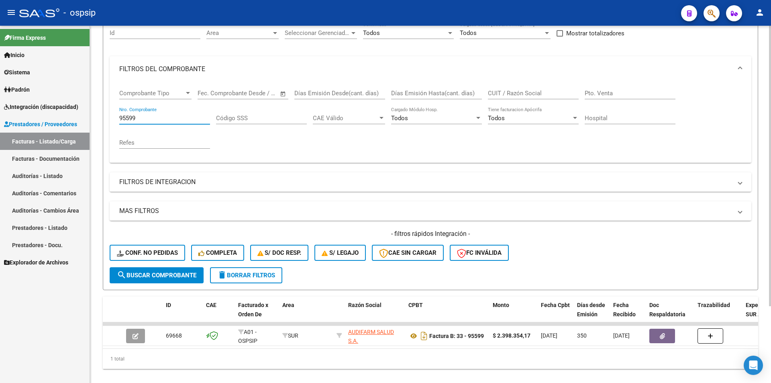
click at [104, 117] on form "Filtros Id Area Area Seleccionar Gerenciador Seleccionar Gerenciador Todos Conf…" at bounding box center [431, 152] width 656 height 275
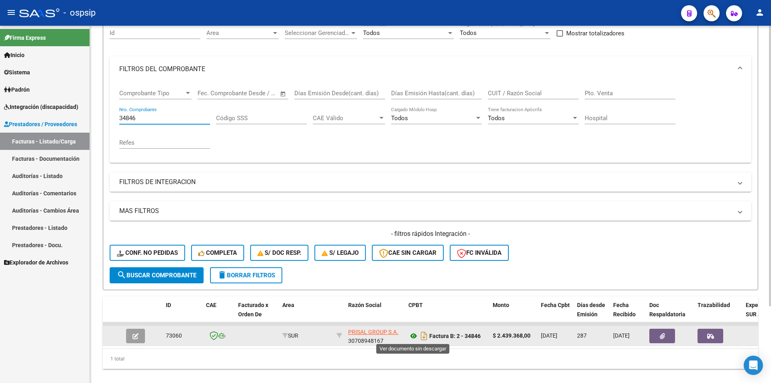
click at [414, 335] on icon at bounding box center [414, 336] width 10 height 10
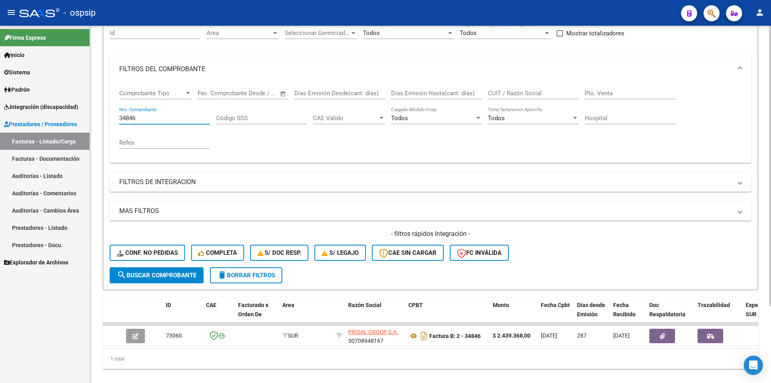
drag, startPoint x: 145, startPoint y: 115, endPoint x: 102, endPoint y: 123, distance: 43.6
click at [99, 118] on div "Video tutorial PRESTADORES -> Listado de CPBTs Emitidos por Prestadores / Prove…" at bounding box center [430, 169] width 681 height 449
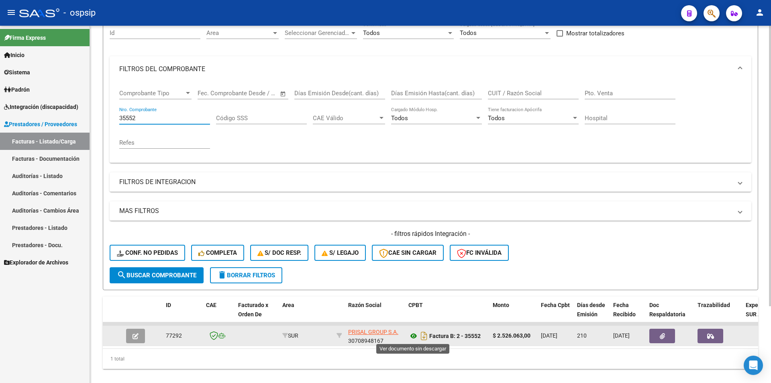
click at [416, 337] on icon at bounding box center [414, 336] width 10 height 10
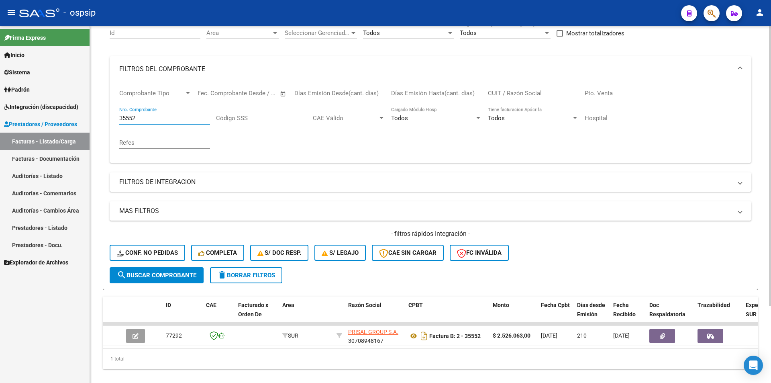
drag, startPoint x: 143, startPoint y: 117, endPoint x: 90, endPoint y: 110, distance: 54.0
click at [94, 112] on div "Video tutorial PRESTADORES -> Listado de CPBTs Emitidos por Prestadores / Prove…" at bounding box center [430, 169] width 681 height 449
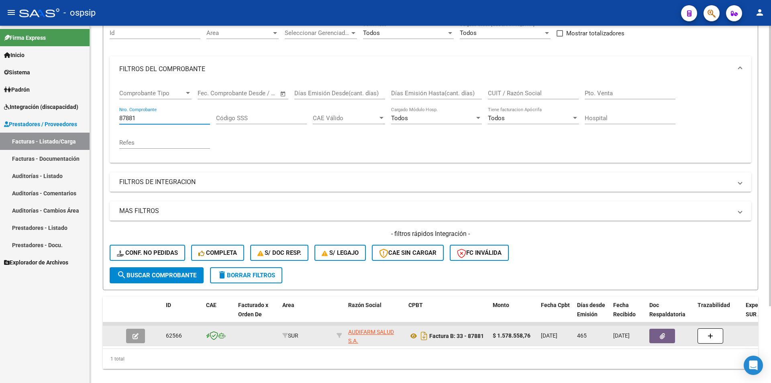
type input "87881"
click at [128, 337] on button "button" at bounding box center [135, 336] width 19 height 14
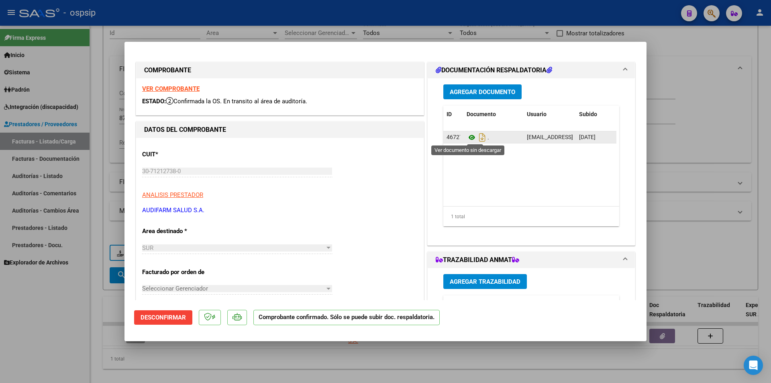
click at [468, 137] on icon at bounding box center [472, 138] width 10 height 10
click at [41, 352] on div at bounding box center [385, 191] width 771 height 383
type input "$ 0,00"
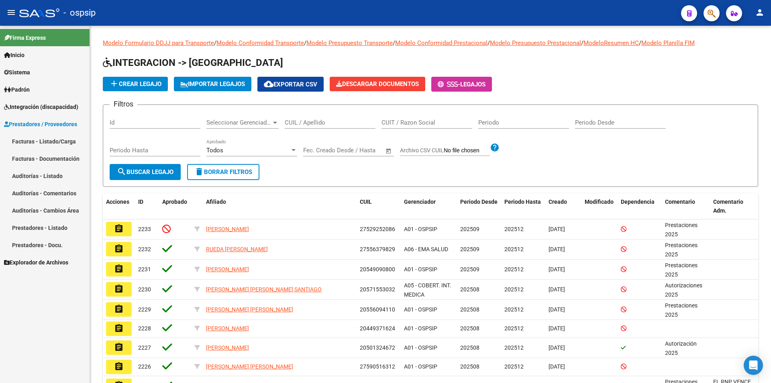
click at [45, 139] on link "Facturas - Listado/Carga" at bounding box center [45, 141] width 90 height 17
click at [66, 143] on link "Facturas - Listado/Carga" at bounding box center [45, 141] width 90 height 17
click at [62, 141] on link "Facturas - Listado/Carga" at bounding box center [45, 141] width 90 height 17
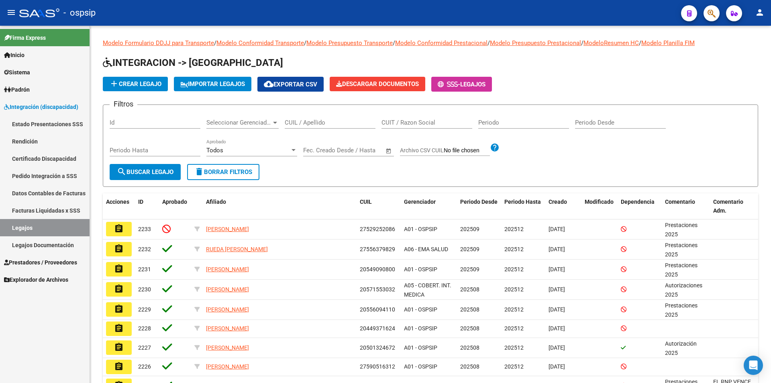
click at [63, 262] on span "Prestadores / Proveedores" at bounding box center [40, 262] width 73 height 9
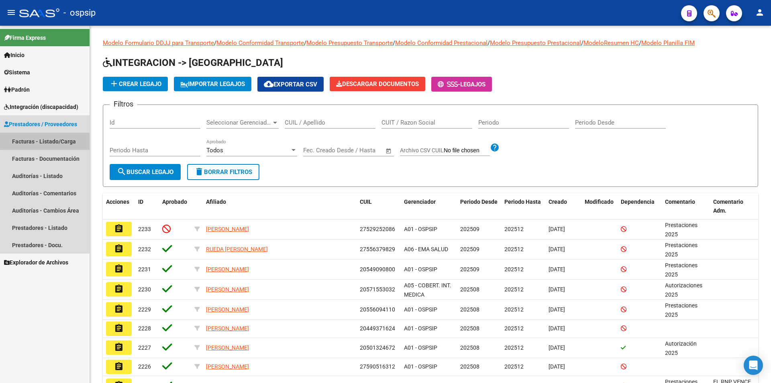
click at [53, 140] on link "Facturas - Listado/Carga" at bounding box center [45, 141] width 90 height 17
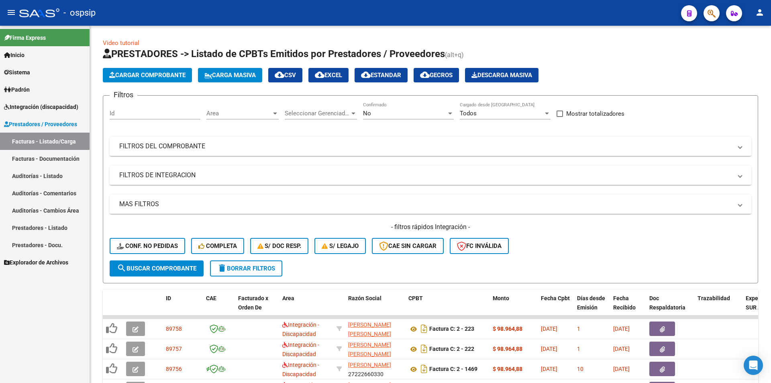
click at [440, 113] on div "No" at bounding box center [405, 113] width 84 height 7
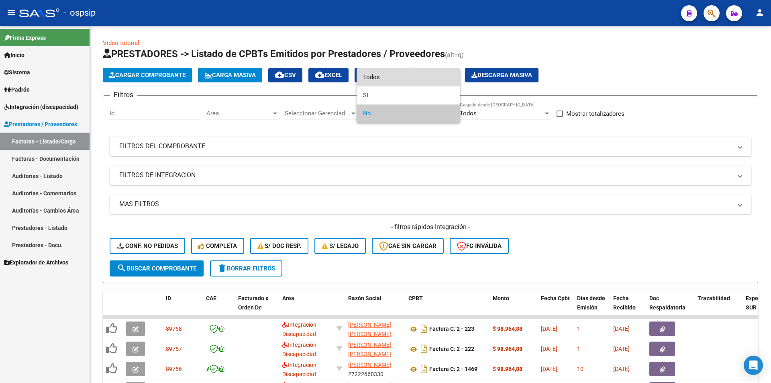
click at [387, 77] on span "Todos" at bounding box center [408, 77] width 91 height 18
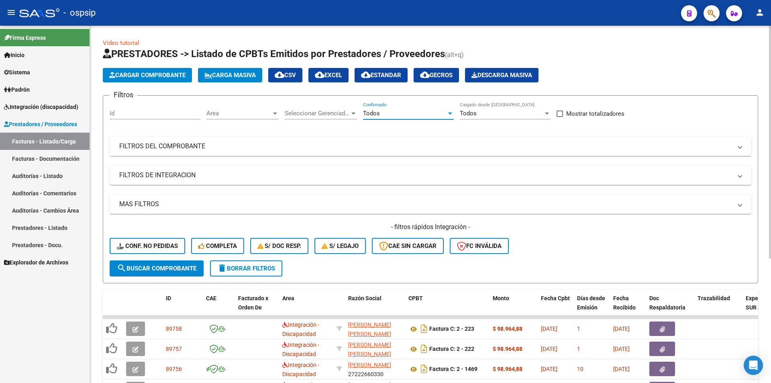
click at [254, 143] on mat-panel-title "FILTROS DEL COMPROBANTE" at bounding box center [425, 146] width 613 height 9
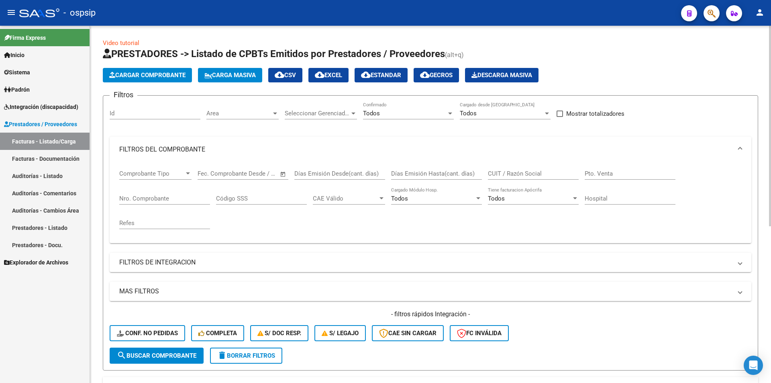
drag, startPoint x: 172, startPoint y: 200, endPoint x: 179, endPoint y: 196, distance: 8.7
click at [172, 200] on input "Nro. Comprobante" at bounding box center [164, 198] width 91 height 7
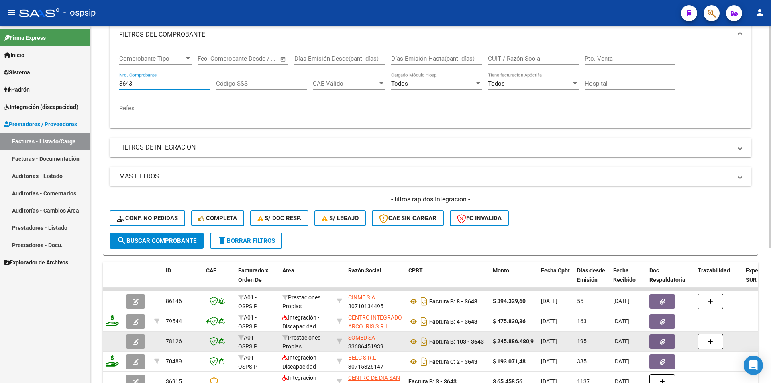
scroll to position [161, 0]
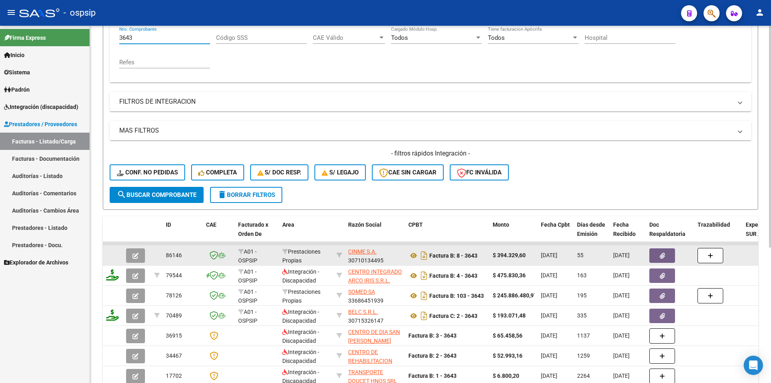
type input "3643"
click at [135, 259] on icon "button" at bounding box center [136, 256] width 6 height 6
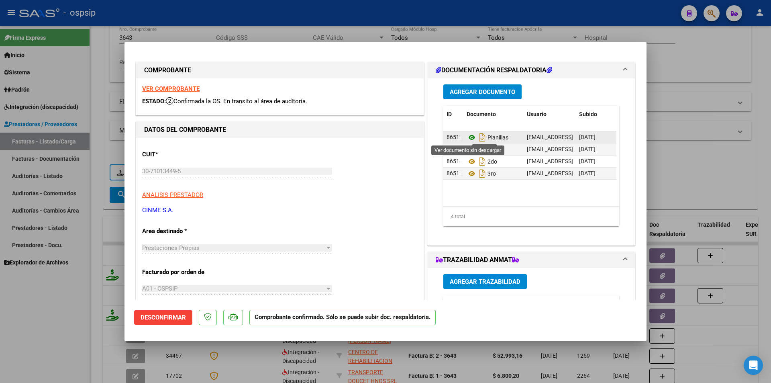
click at [470, 137] on icon at bounding box center [472, 138] width 10 height 10
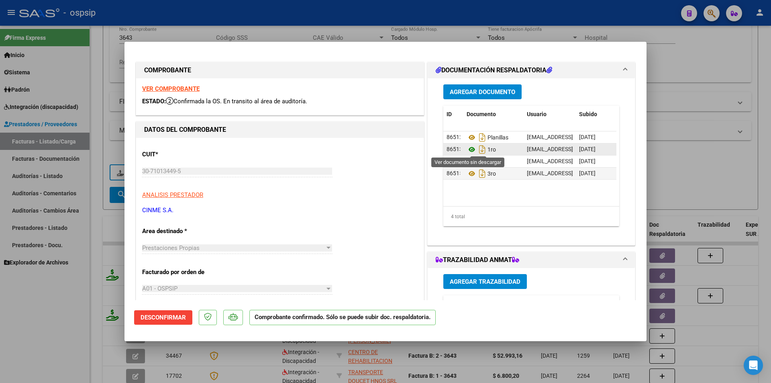
click at [468, 149] on icon at bounding box center [472, 150] width 10 height 10
click at [470, 164] on icon at bounding box center [472, 162] width 10 height 10
drag, startPoint x: 98, startPoint y: 165, endPoint x: 107, endPoint y: 119, distance: 46.2
click at [99, 155] on div at bounding box center [385, 191] width 771 height 383
type input "$ 0,00"
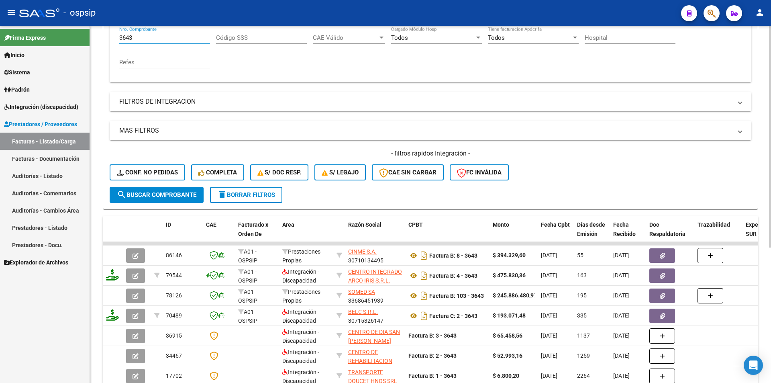
drag, startPoint x: 135, startPoint y: 39, endPoint x: 111, endPoint y: 35, distance: 24.3
click at [111, 35] on div "Comprobante Tipo Comprobante Tipo Fecha inicio – Fecha fin Fec. Comprobante Des…" at bounding box center [431, 42] width 642 height 81
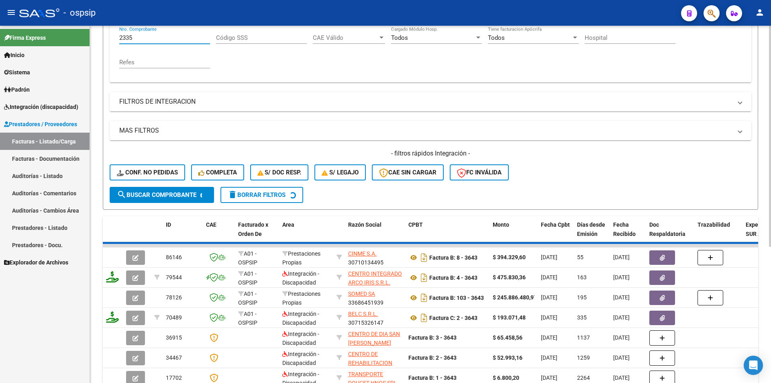
scroll to position [158, 0]
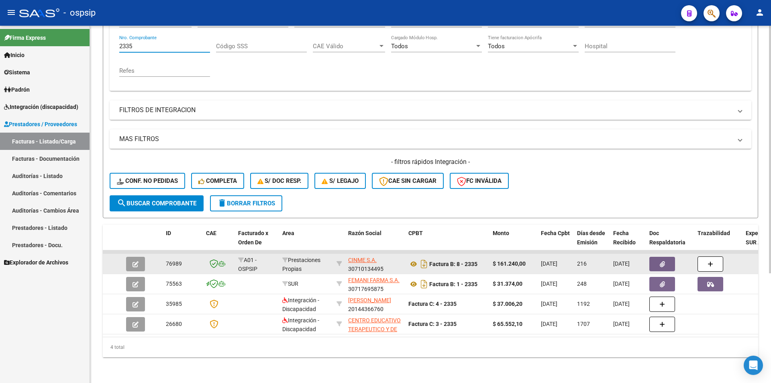
type input "2335"
click at [140, 257] on button "button" at bounding box center [135, 264] width 19 height 14
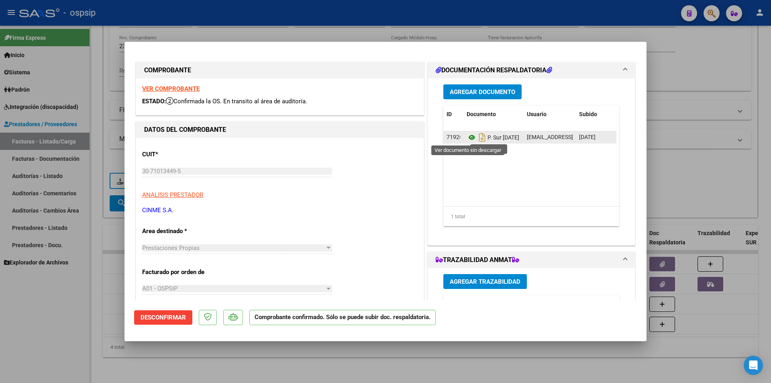
click at [468, 135] on icon at bounding box center [472, 138] width 10 height 10
click at [715, 10] on div at bounding box center [385, 191] width 771 height 383
type input "$ 0,00"
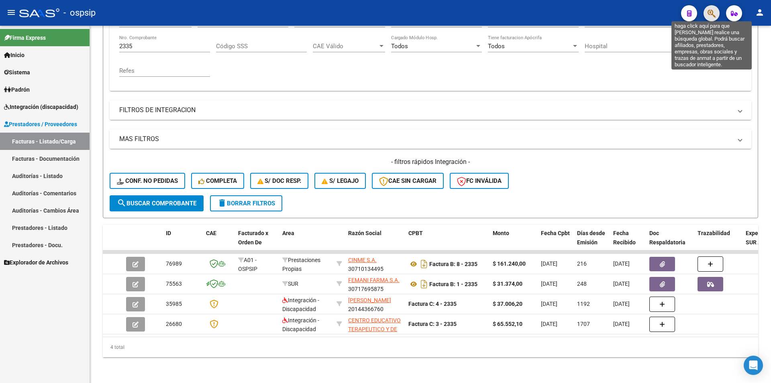
click at [710, 15] on icon "button" at bounding box center [712, 13] width 8 height 9
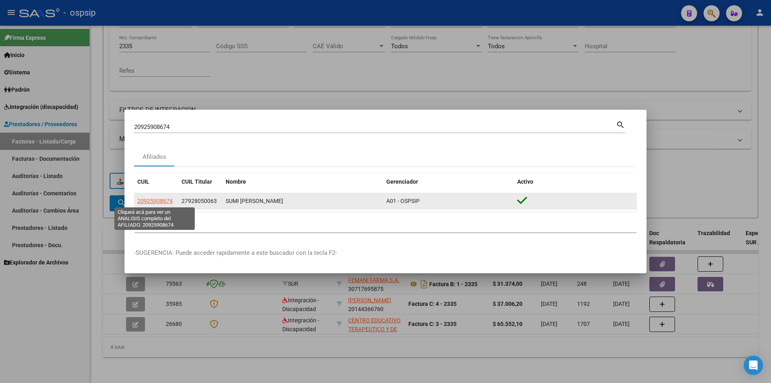
click at [149, 202] on span "20925908674" at bounding box center [154, 201] width 35 height 6
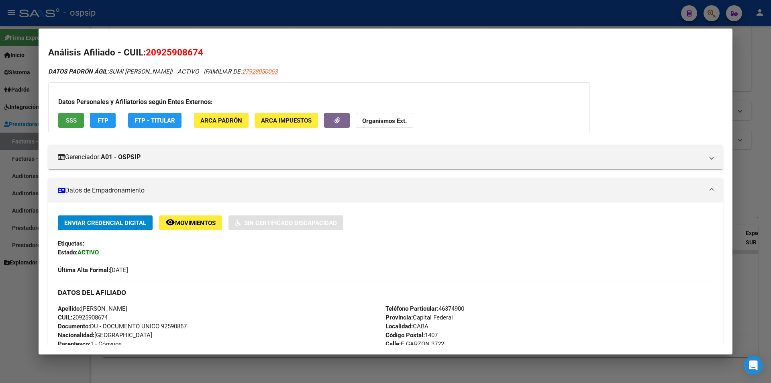
click at [79, 118] on button "SSS" at bounding box center [71, 120] width 26 height 15
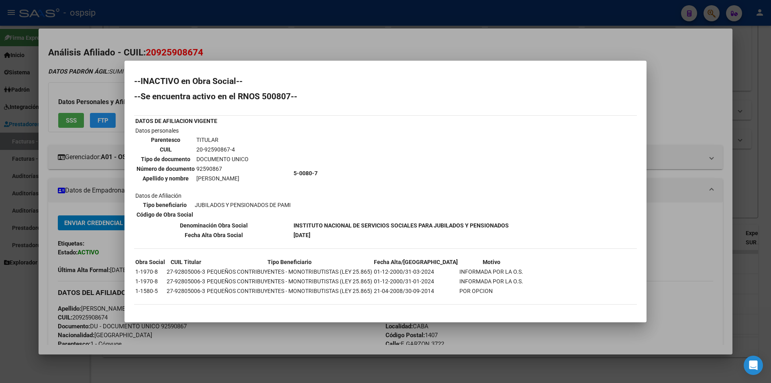
click at [87, 85] on div at bounding box center [385, 191] width 771 height 383
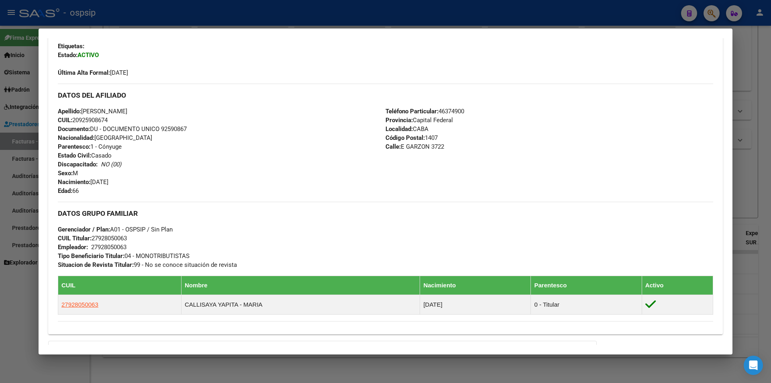
scroll to position [201, 0]
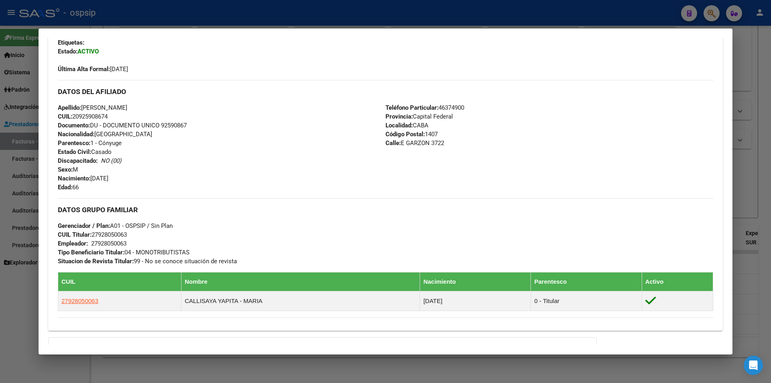
click at [249, 6] on div at bounding box center [385, 191] width 771 height 383
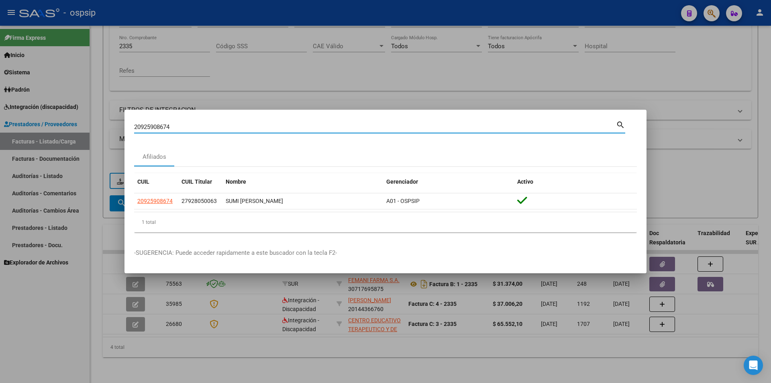
drag, startPoint x: 169, startPoint y: 129, endPoint x: 111, endPoint y: 125, distance: 58.0
click at [111, 125] on div "20925908674 Buscar (apellido, dni, cuil, nro traspaso, cuit, obra social) searc…" at bounding box center [385, 191] width 771 height 383
paste input "178557891"
type input "20178557891"
drag, startPoint x: 175, startPoint y: 126, endPoint x: 119, endPoint y: 125, distance: 55.5
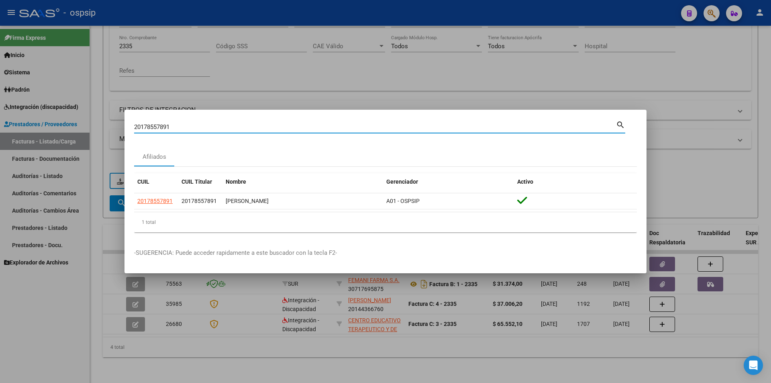
click at [119, 125] on div "20178557891 Buscar (apellido, dni, cuil, nro traspaso, cuit, obra social) searc…" at bounding box center [385, 191] width 771 height 383
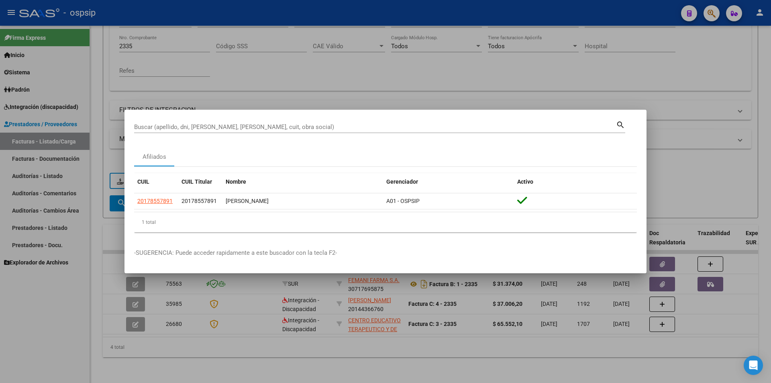
click at [143, 33] on div at bounding box center [385, 191] width 771 height 383
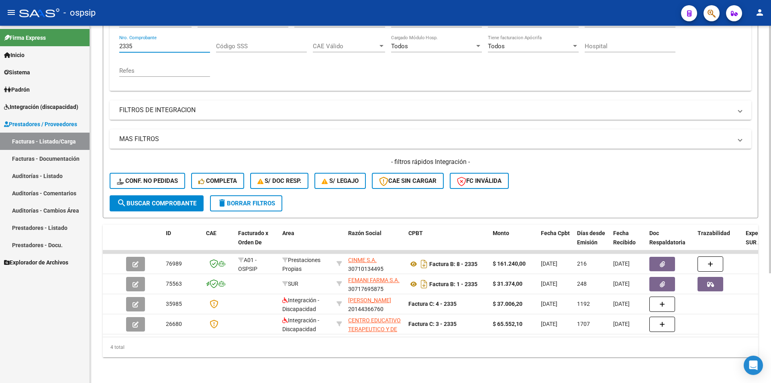
drag, startPoint x: 137, startPoint y: 40, endPoint x: 100, endPoint y: 41, distance: 36.2
click at [100, 41] on div "Video tutorial PRESTADORES -> Listado de CPBTs Emitidos por Prestadores / Prove…" at bounding box center [430, 127] width 681 height 509
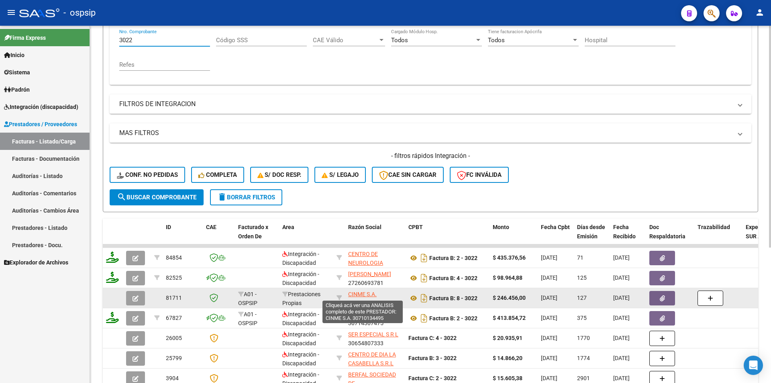
type input "3022"
click at [365, 293] on span "CINME S.A." at bounding box center [362, 294] width 29 height 6
type textarea "30710134495"
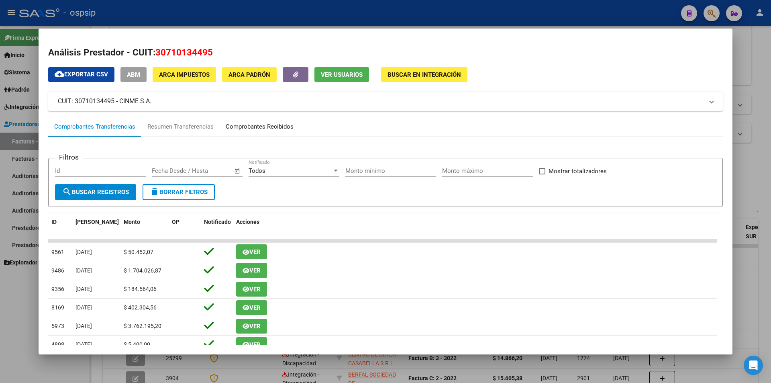
click at [274, 126] on div "Comprobantes Recibidos" at bounding box center [260, 126] width 68 height 9
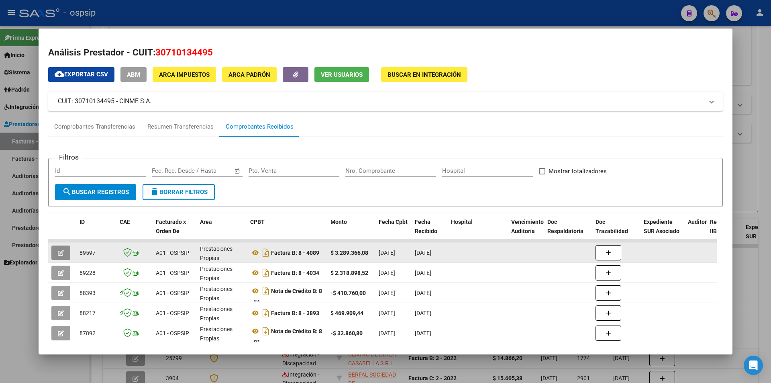
click at [62, 251] on icon "button" at bounding box center [61, 253] width 6 height 6
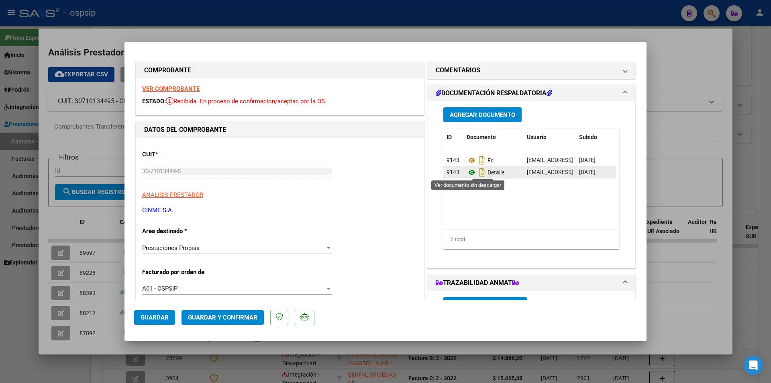
click at [468, 171] on icon at bounding box center [472, 173] width 10 height 10
click at [287, 32] on div at bounding box center [385, 191] width 771 height 383
type input "$ 0,00"
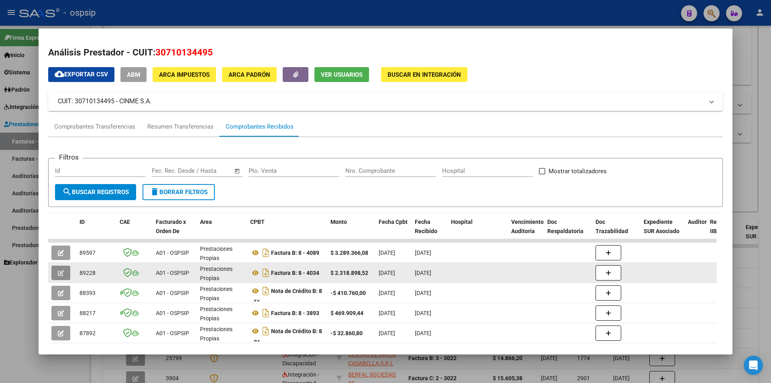
click at [61, 272] on icon "button" at bounding box center [61, 273] width 6 height 6
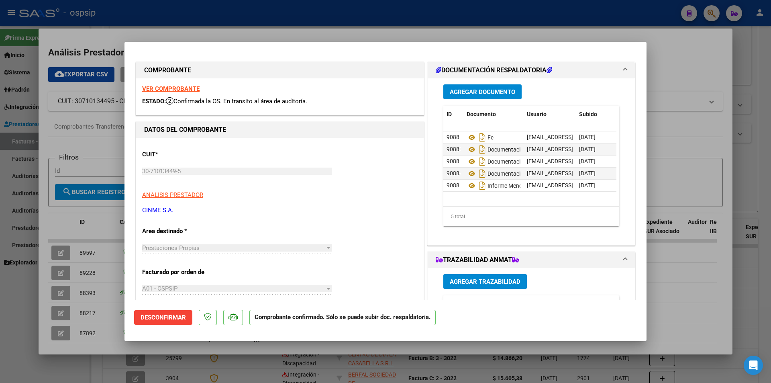
click at [52, 226] on div at bounding box center [385, 191] width 771 height 383
type input "$ 0,00"
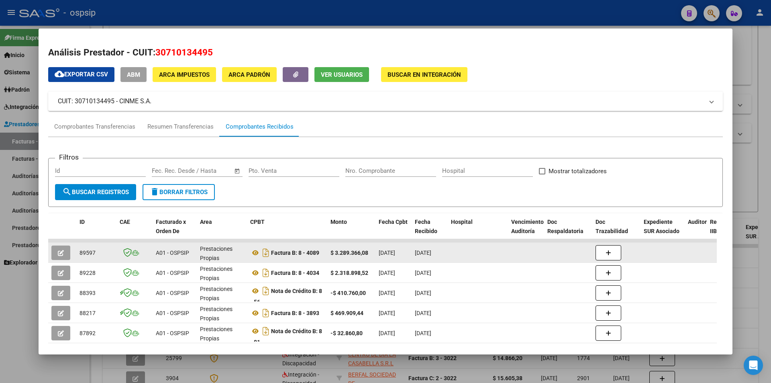
click at [61, 258] on button "button" at bounding box center [60, 252] width 19 height 14
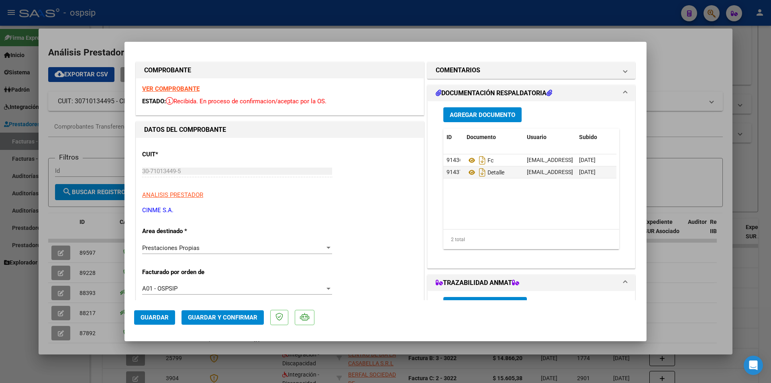
click at [40, 258] on div at bounding box center [385, 191] width 771 height 383
type input "$ 0,00"
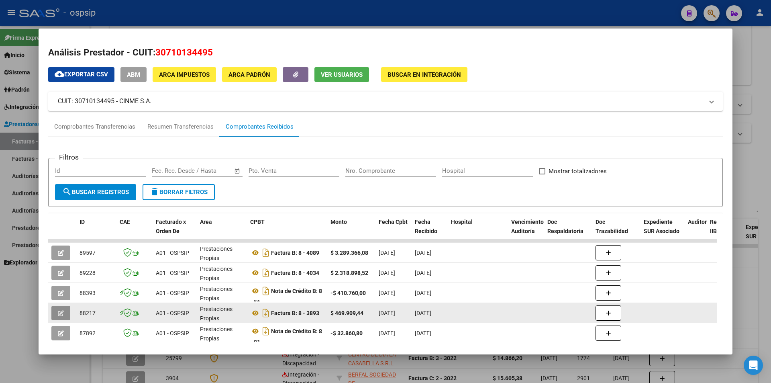
click at [60, 311] on icon "button" at bounding box center [61, 313] width 6 height 6
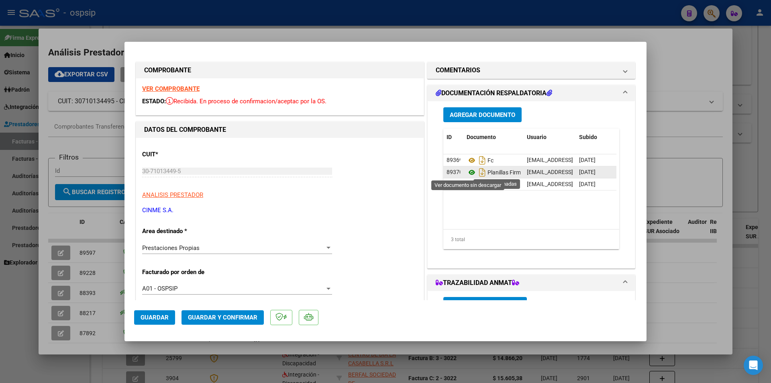
click at [467, 172] on icon at bounding box center [472, 173] width 10 height 10
click at [104, 343] on div at bounding box center [385, 191] width 771 height 383
type input "$ 0,00"
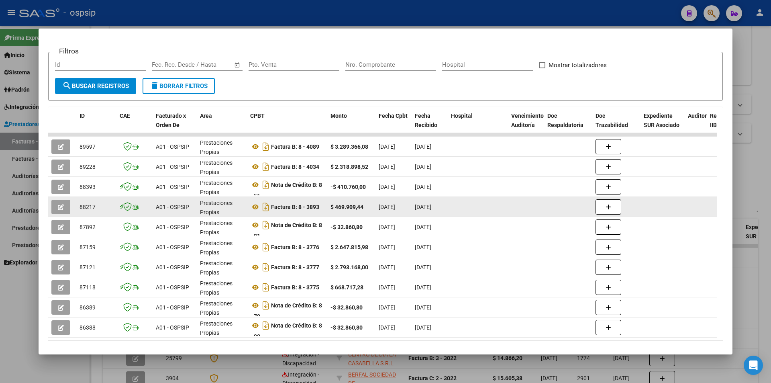
scroll to position [121, 0]
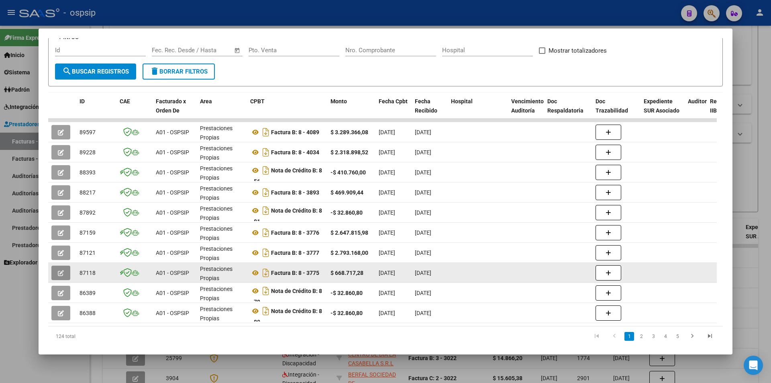
click at [61, 274] on icon "button" at bounding box center [61, 273] width 6 height 6
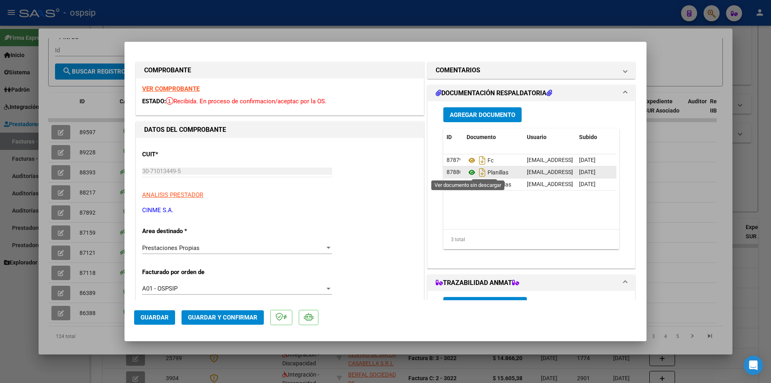
click at [468, 172] on icon at bounding box center [472, 173] width 10 height 10
click at [292, 35] on div at bounding box center [385, 191] width 771 height 383
type input "$ 0,00"
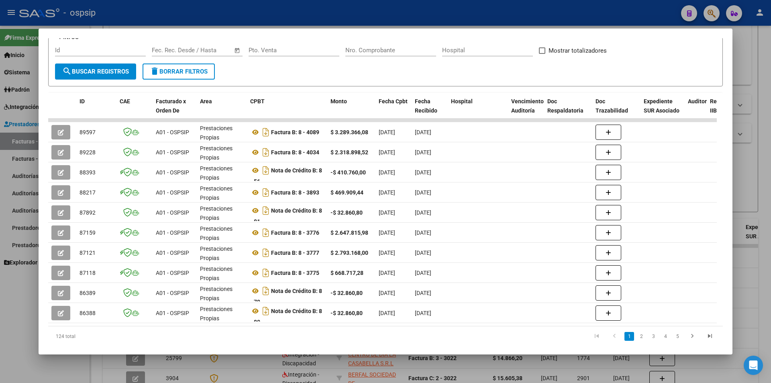
click at [295, 20] on div at bounding box center [385, 191] width 771 height 383
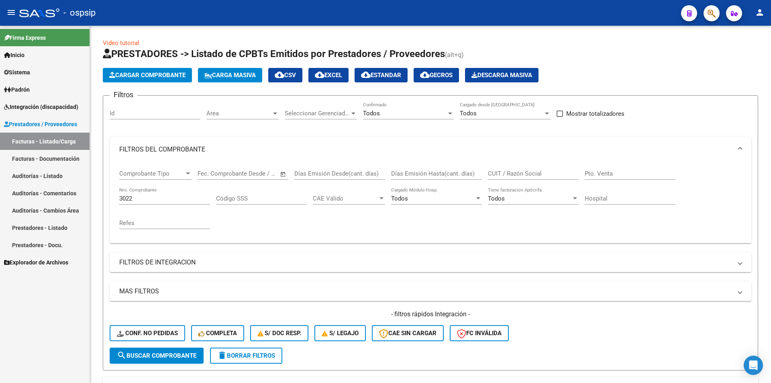
scroll to position [158, 0]
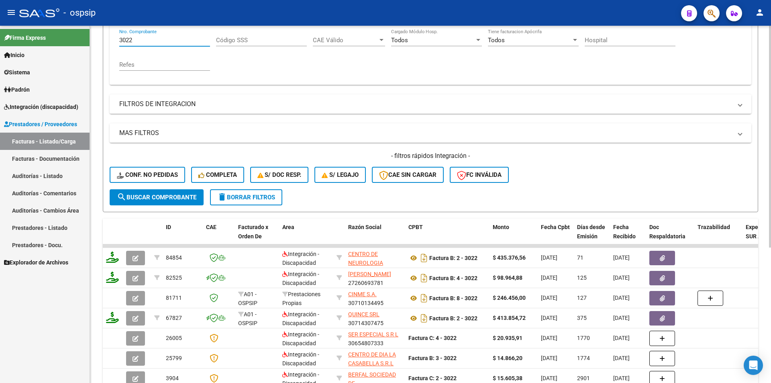
drag, startPoint x: 129, startPoint y: 39, endPoint x: 100, endPoint y: 35, distance: 29.2
click at [101, 35] on div "Video tutorial PRESTADORES -> Listado de CPBTs Emitidos por Prestadores / Prove…" at bounding box center [430, 152] width 681 height 570
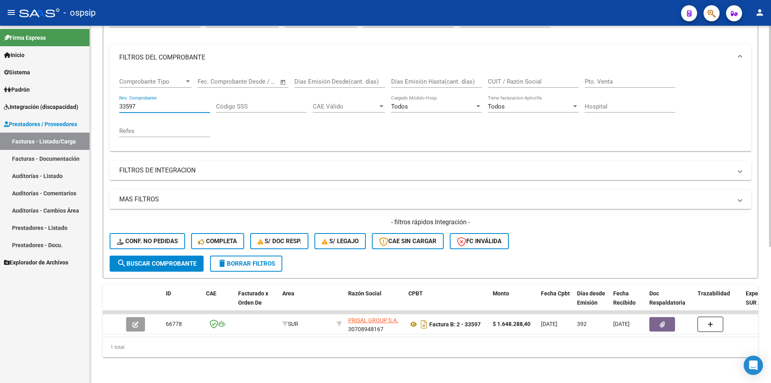
scroll to position [98, 0]
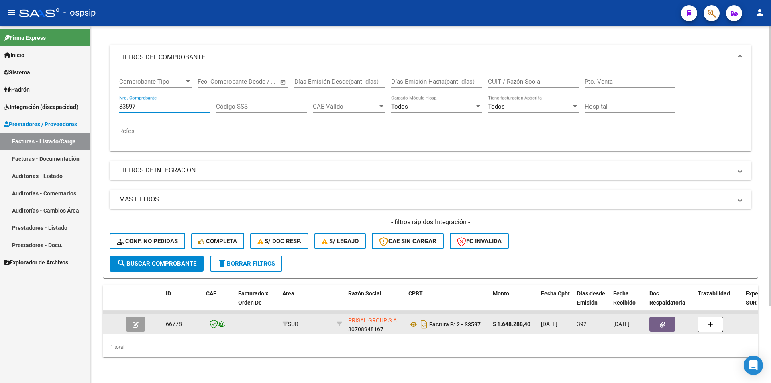
type input "33597"
click at [136, 321] on icon "button" at bounding box center [136, 324] width 6 height 6
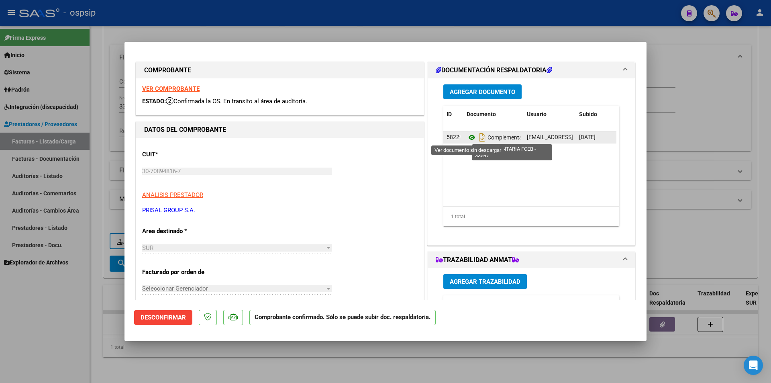
click at [469, 137] on icon at bounding box center [472, 138] width 10 height 10
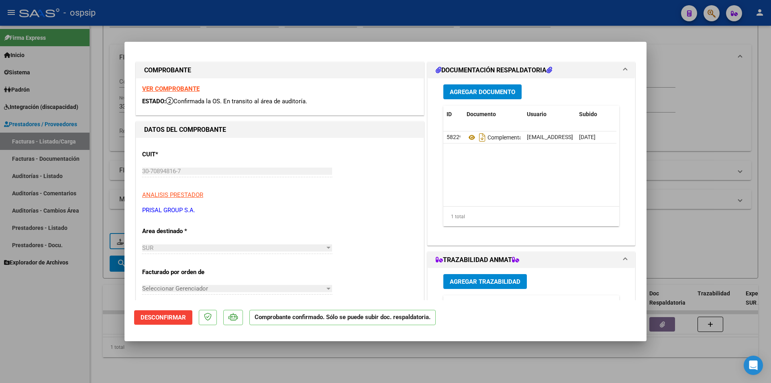
scroll to position [161, 0]
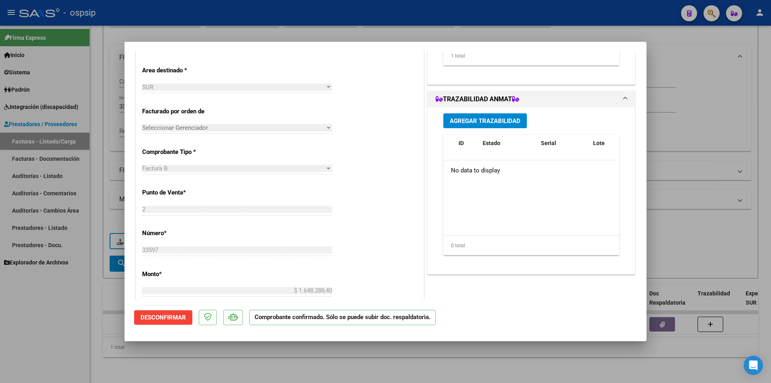
click at [90, 312] on div at bounding box center [385, 191] width 771 height 383
type input "$ 0,00"
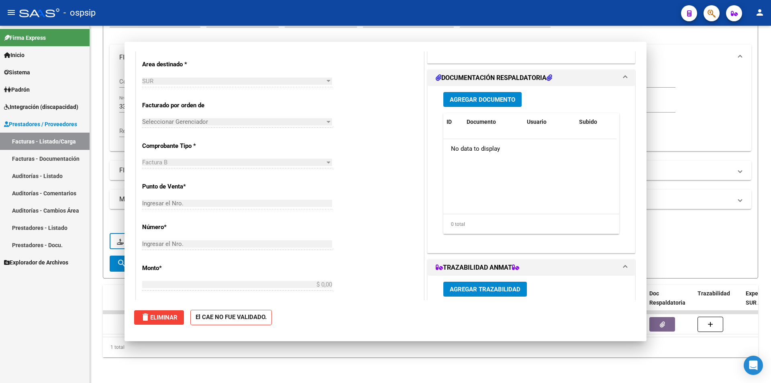
scroll to position [0, 0]
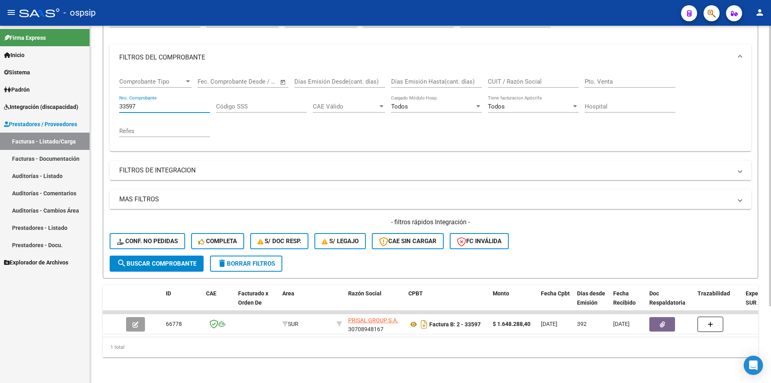
drag, startPoint x: 141, startPoint y: 102, endPoint x: 106, endPoint y: 99, distance: 35.9
click at [106, 99] on form "Filtros Id Area Area Seleccionar Gerenciador Seleccionar Gerenciador Todos Conf…" at bounding box center [431, 140] width 656 height 275
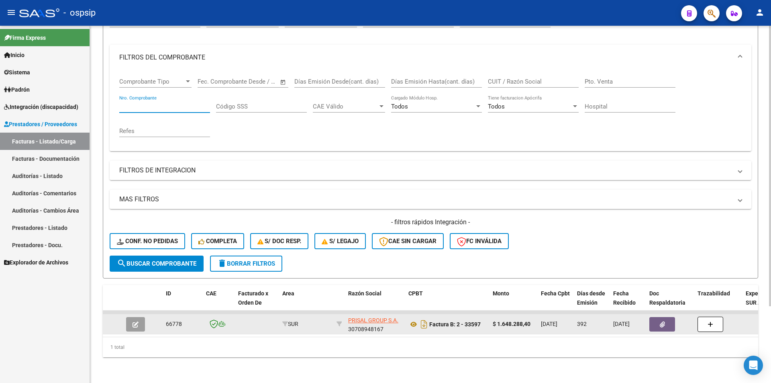
click at [137, 321] on icon "button" at bounding box center [136, 324] width 6 height 6
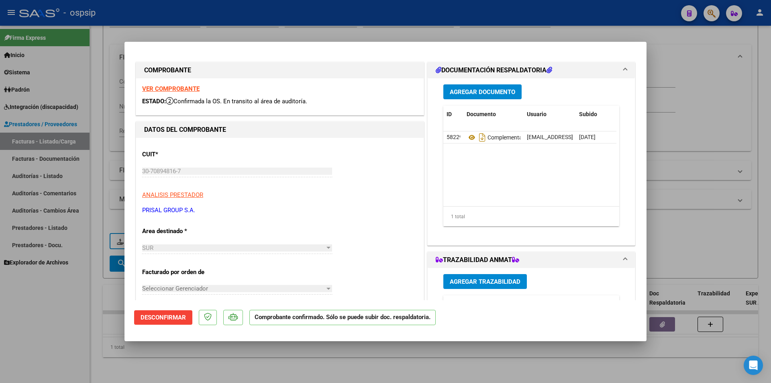
click at [143, 357] on div at bounding box center [385, 191] width 771 height 383
type input "$ 0,00"
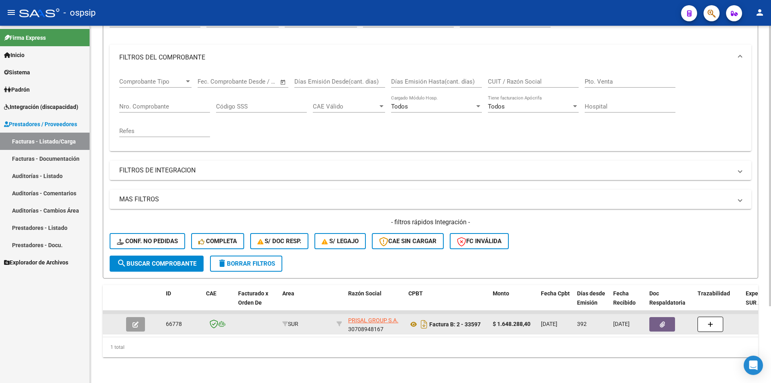
click at [141, 318] on button "button" at bounding box center [135, 324] width 19 height 14
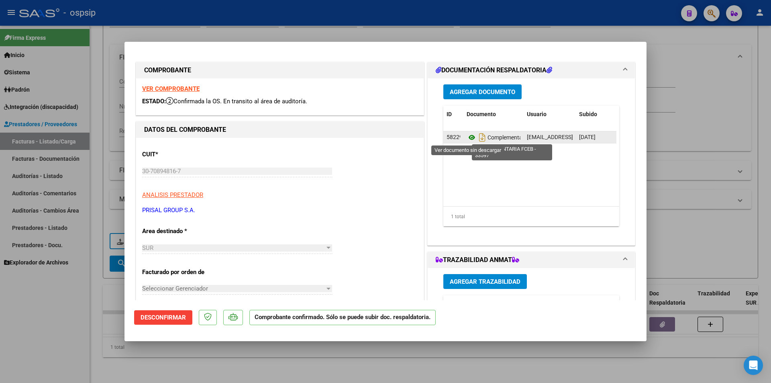
click at [470, 135] on icon at bounding box center [472, 138] width 10 height 10
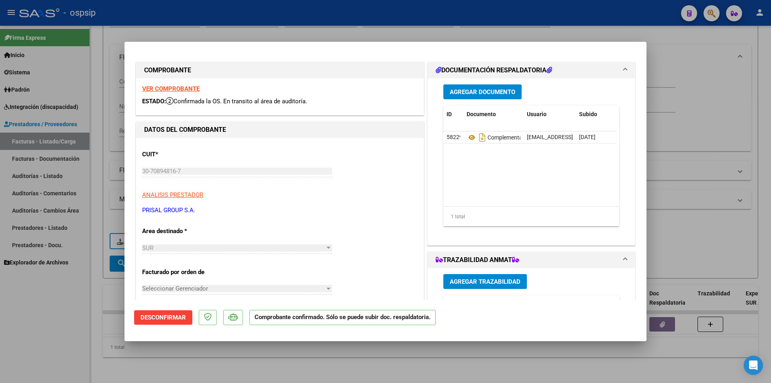
click at [112, 121] on div at bounding box center [385, 191] width 771 height 383
type input "$ 0,00"
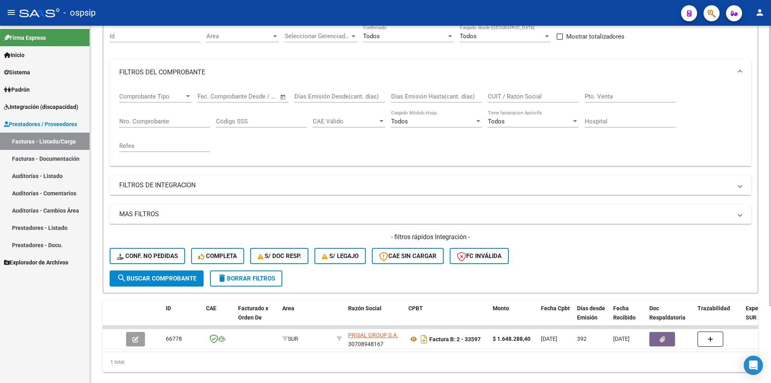
scroll to position [58, 0]
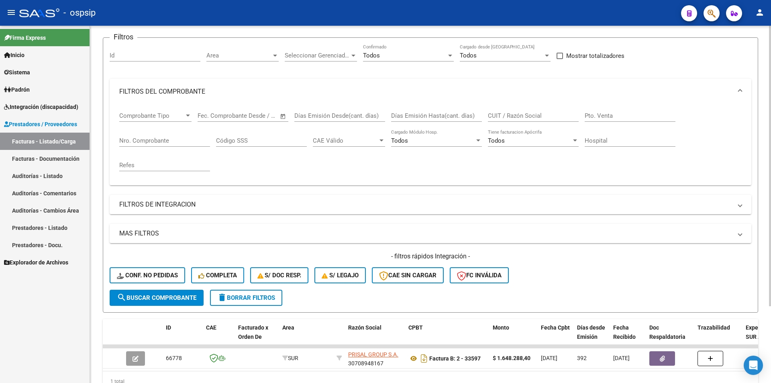
click at [161, 141] on input "Nro. Comprobante" at bounding box center [164, 140] width 91 height 7
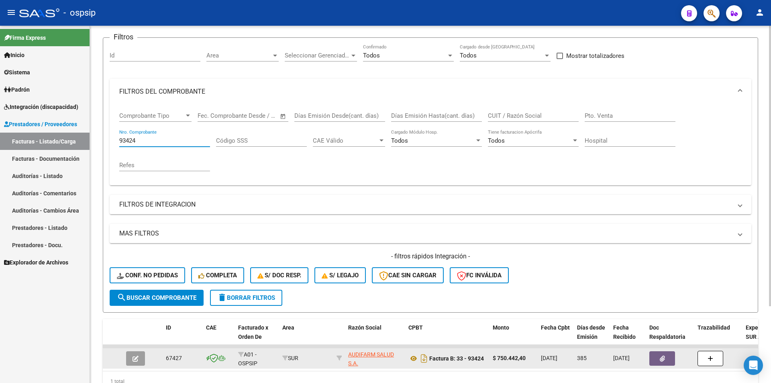
type input "93424"
click at [132, 363] on button "button" at bounding box center [135, 358] width 19 height 14
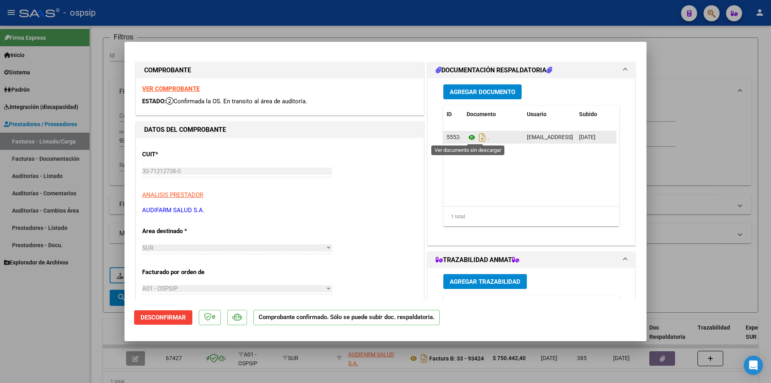
click at [468, 137] on icon at bounding box center [472, 138] width 10 height 10
click at [107, 71] on div at bounding box center [385, 191] width 771 height 383
type input "$ 0,00"
